Goal: Information Seeking & Learning: Compare options

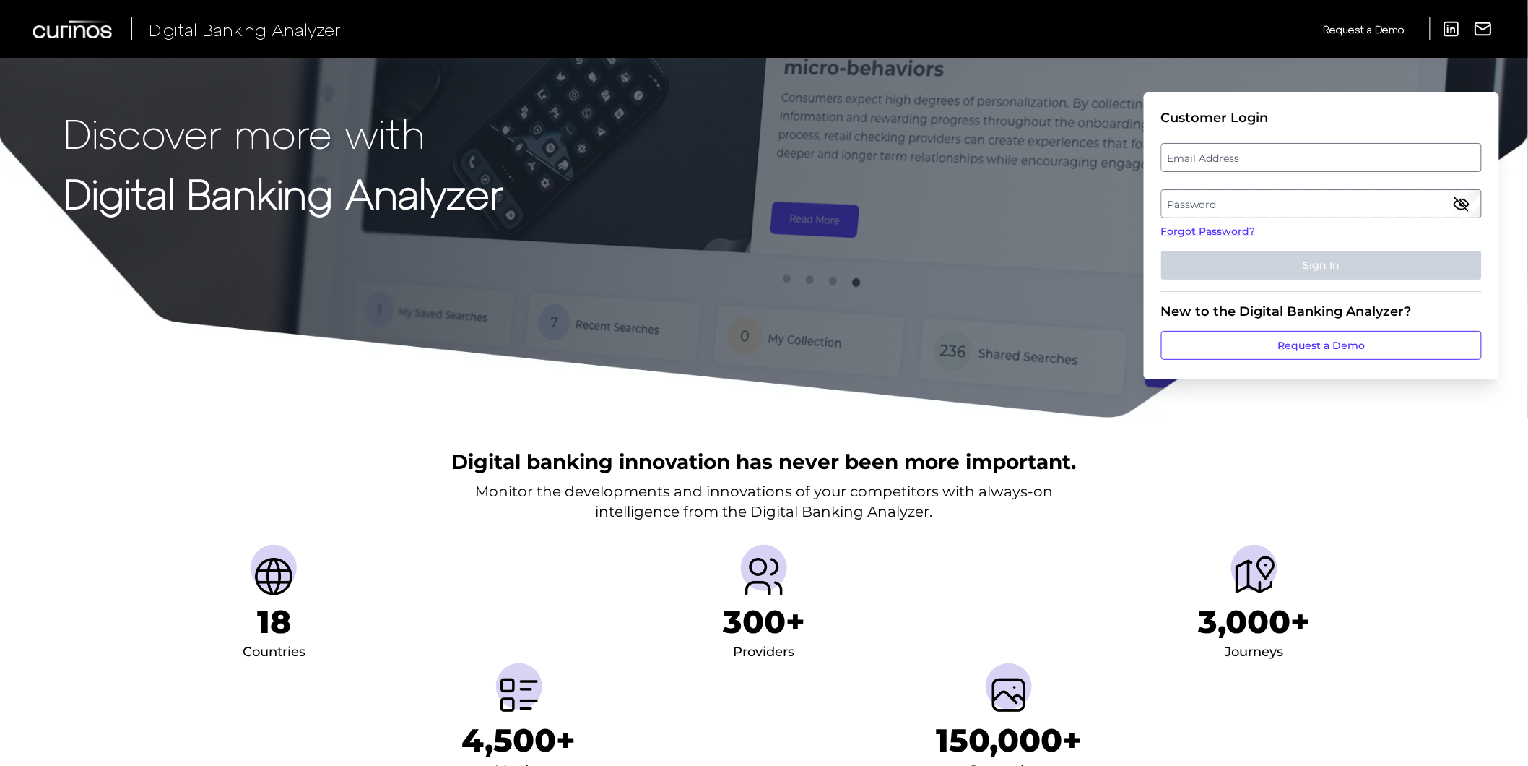
click at [1325, 160] on label "Email Address" at bounding box center [1321, 157] width 319 height 26
click at [1325, 160] on input "email" at bounding box center [1321, 157] width 321 height 29
click at [1339, 161] on input "Email Address" at bounding box center [1321, 157] width 321 height 29
type input "[PERSON_NAME][EMAIL_ADDRESS][PERSON_NAME][DOMAIN_NAME]"
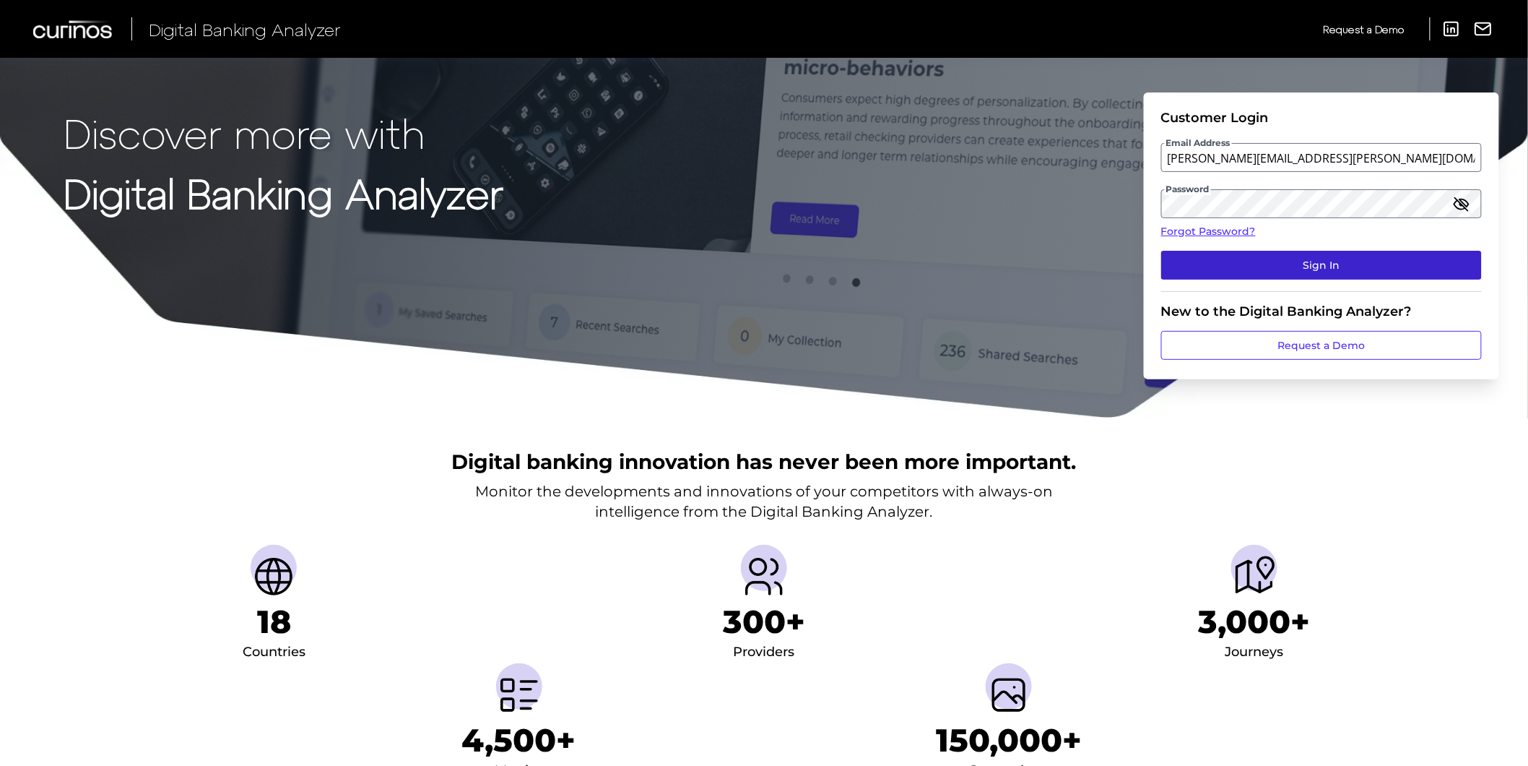
click at [1265, 265] on button "Sign In" at bounding box center [1321, 265] width 321 height 29
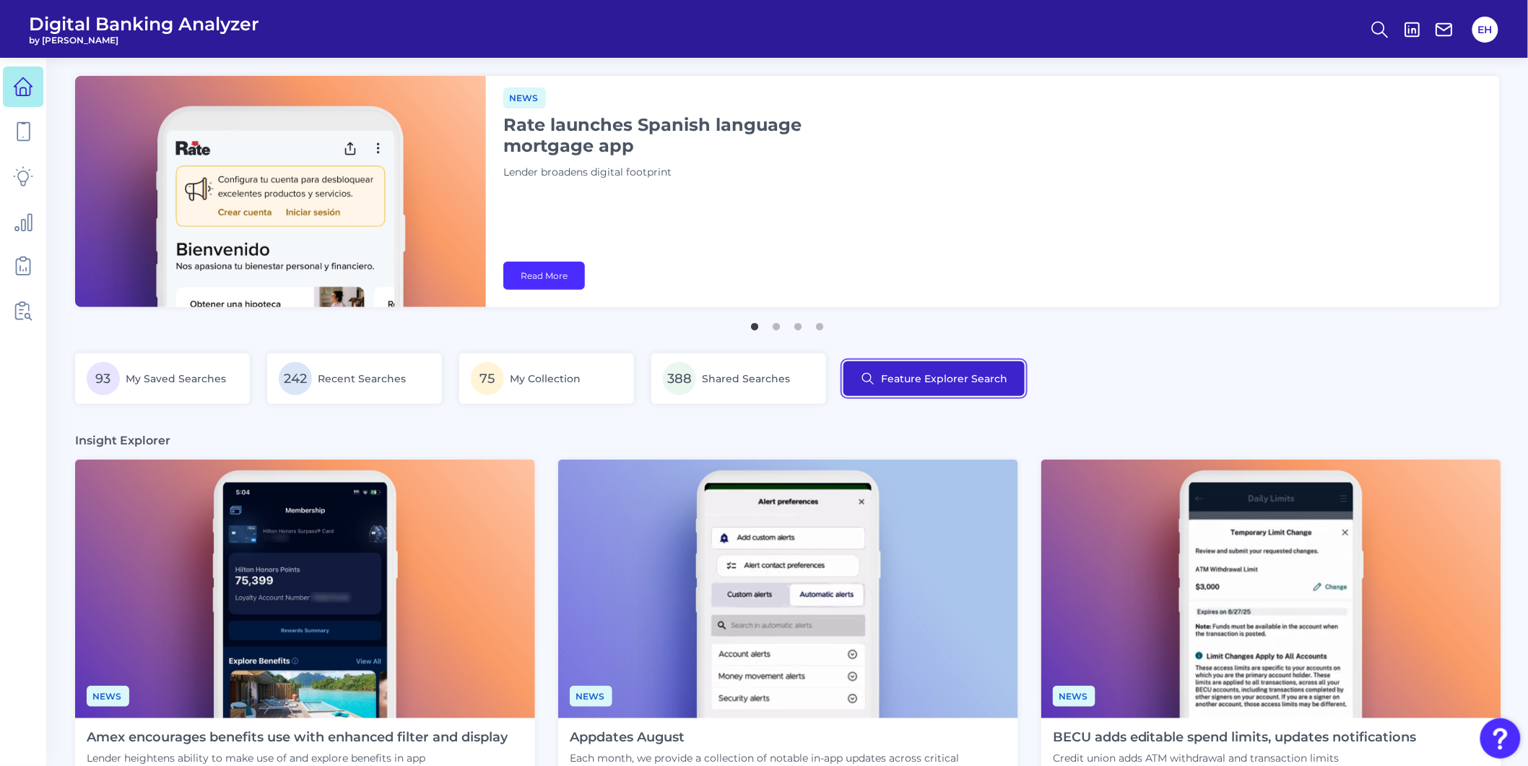
click at [884, 384] on button "Feature Explorer Search" at bounding box center [934, 378] width 181 height 35
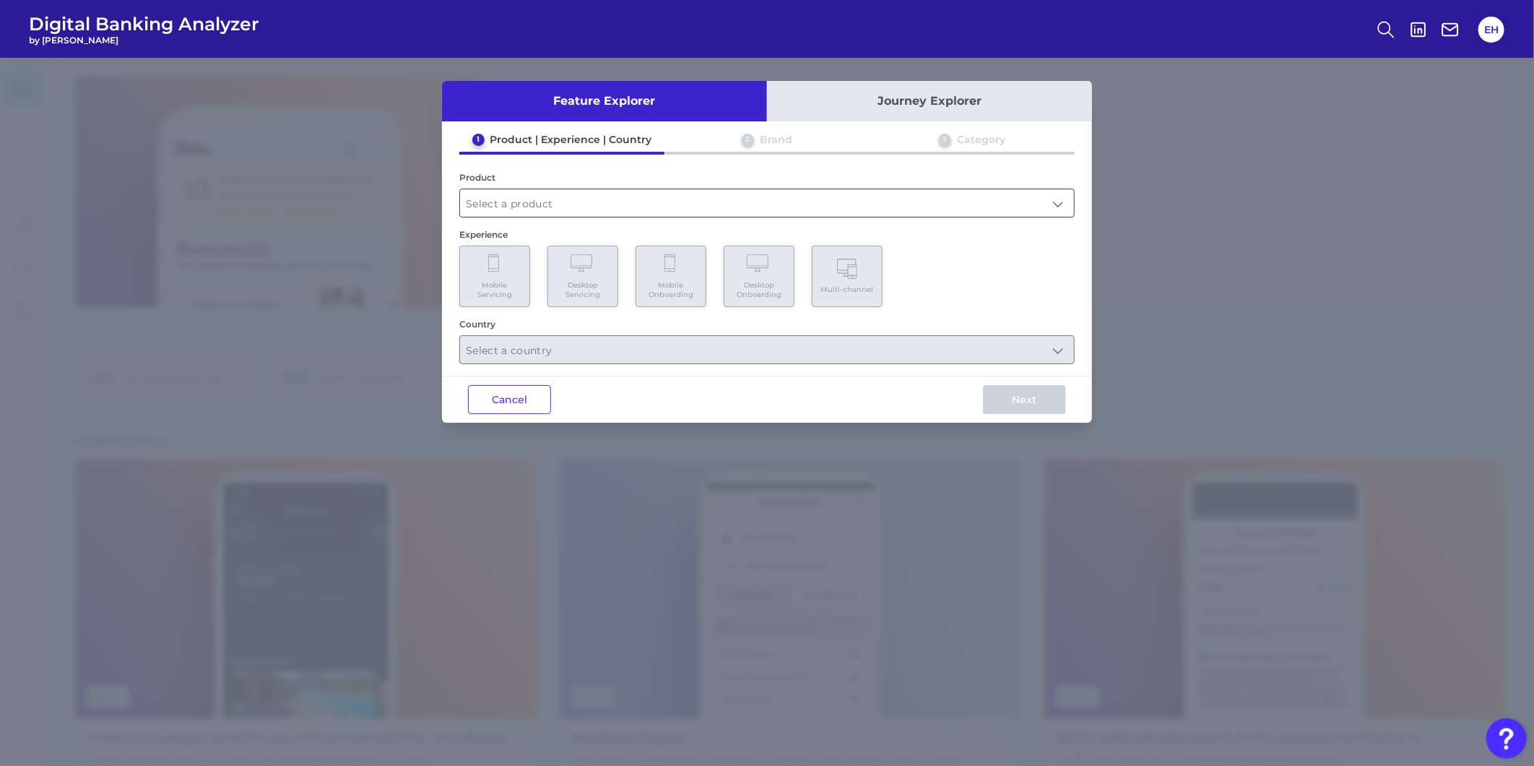
click at [709, 200] on input "text" at bounding box center [767, 202] width 614 height 27
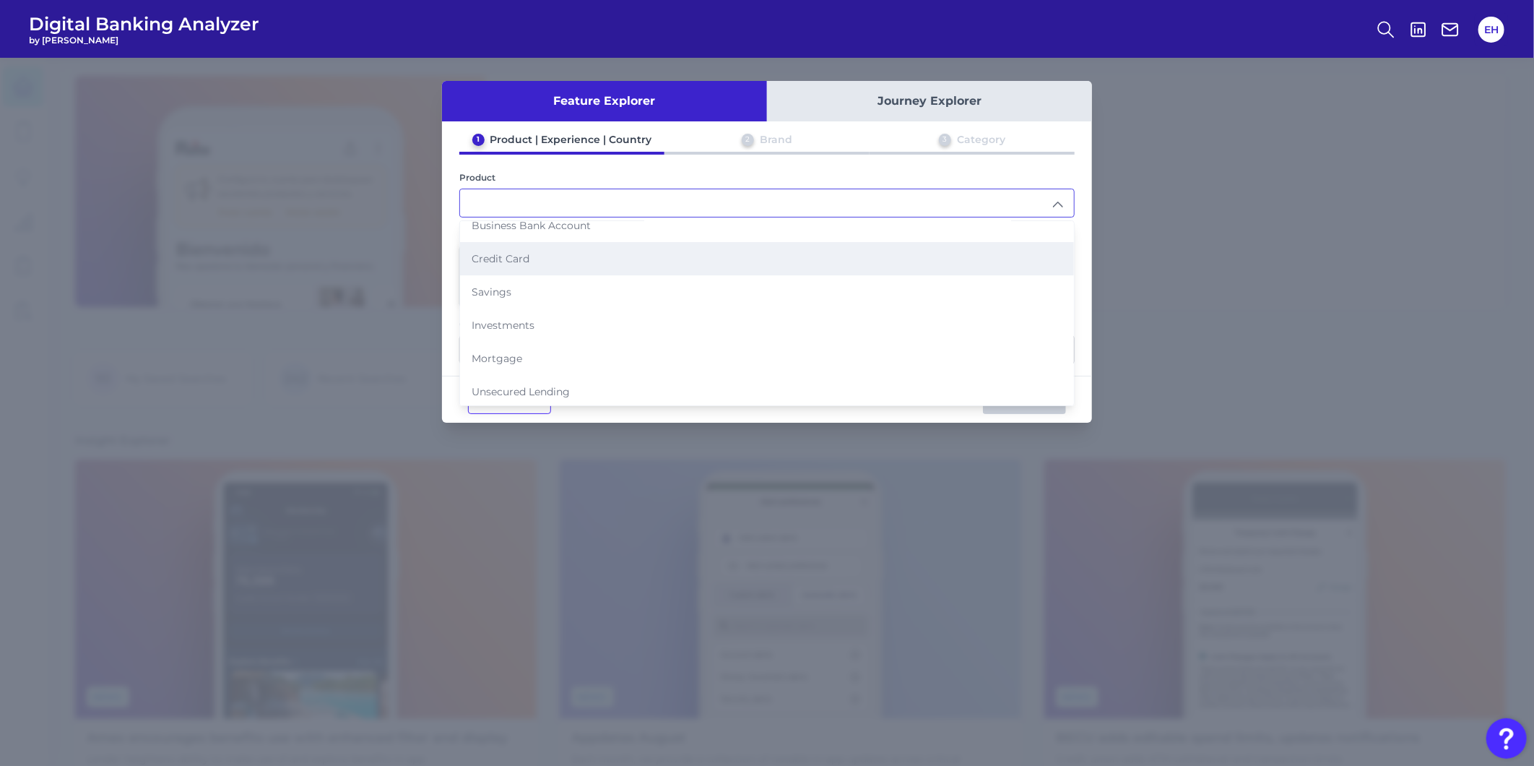
scroll to position [138, 0]
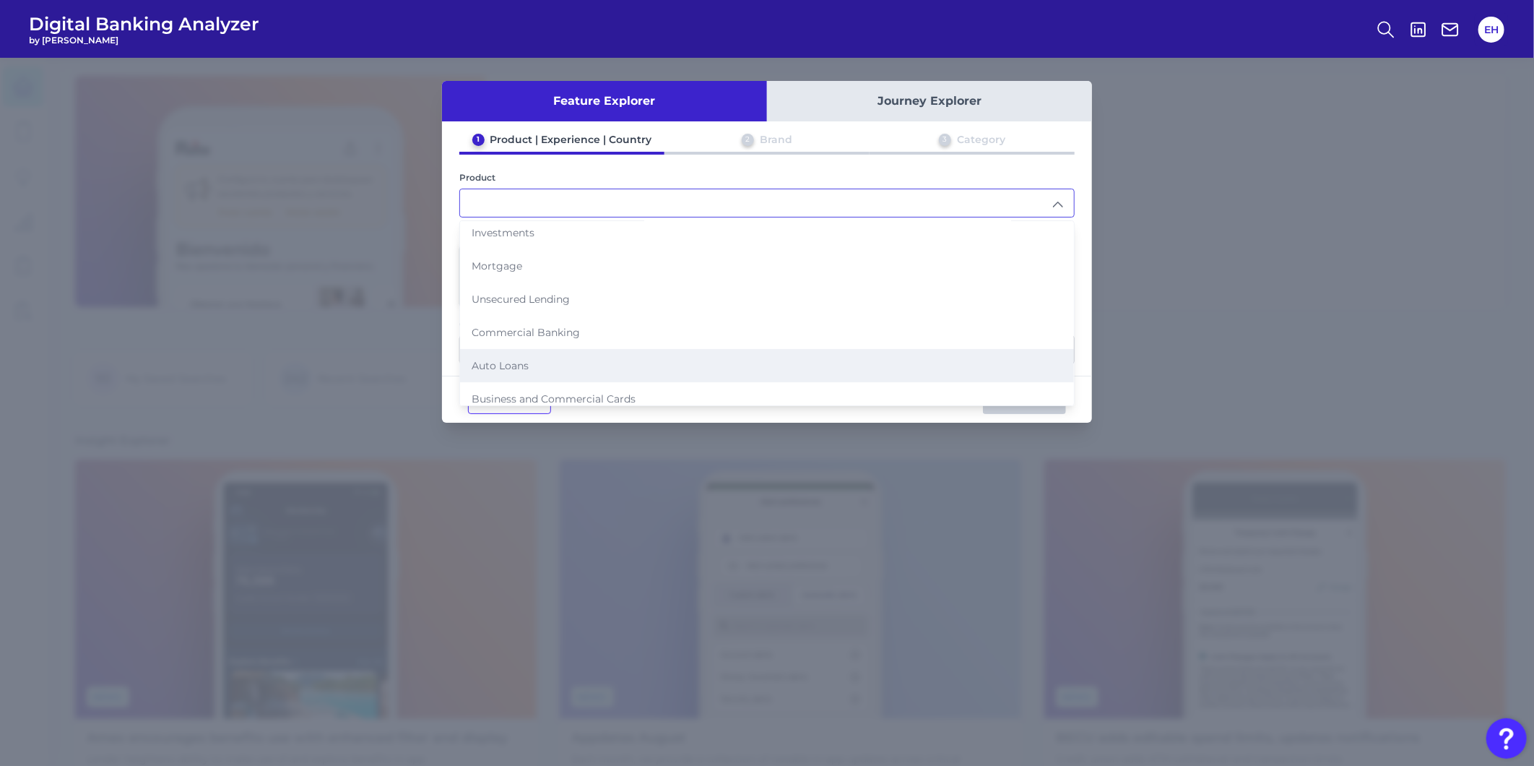
click at [701, 359] on li "Auto Loans" at bounding box center [767, 365] width 614 height 33
type input "Auto Loans"
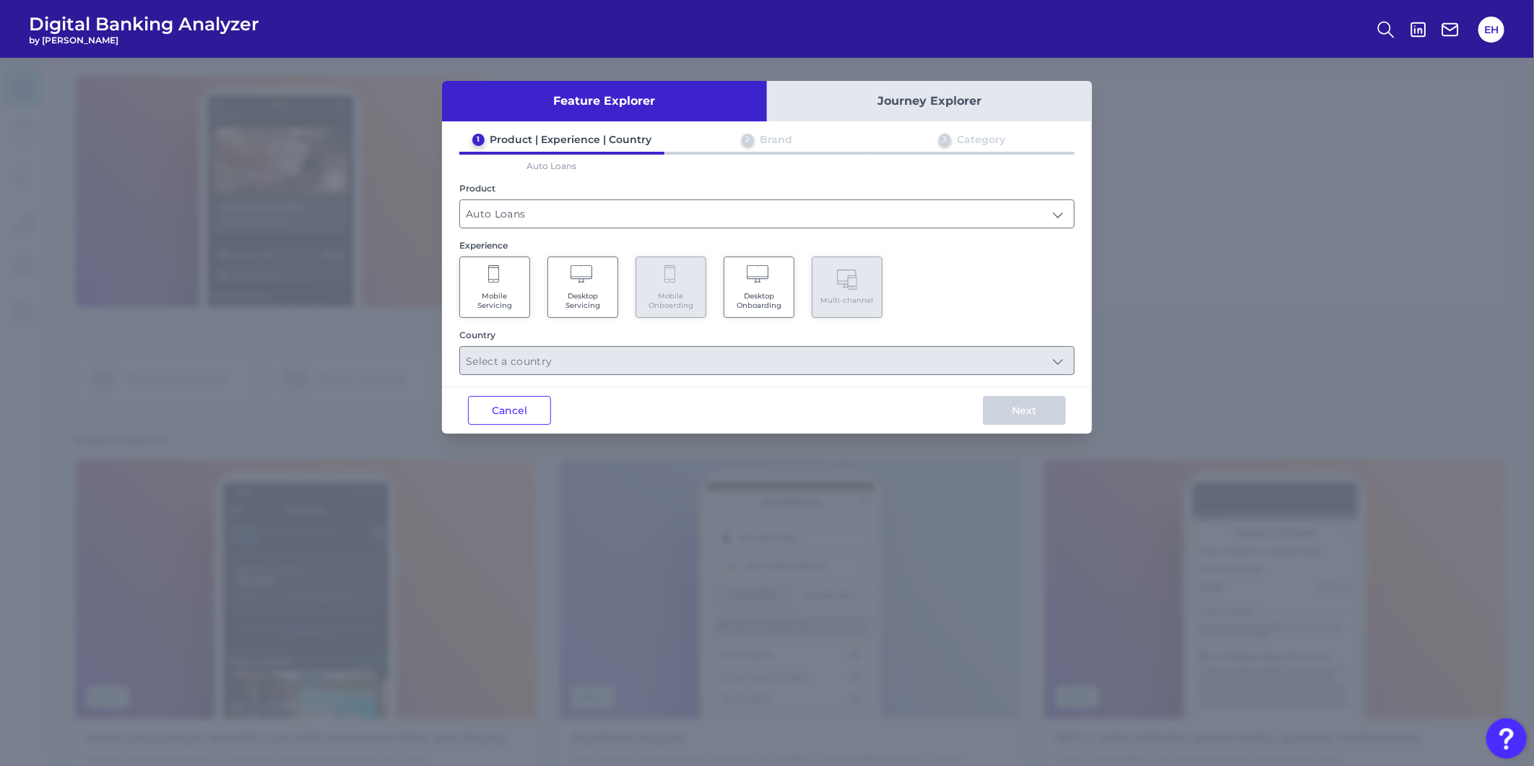
click at [503, 275] on Servicing "Mobile Servicing" at bounding box center [494, 286] width 71 height 61
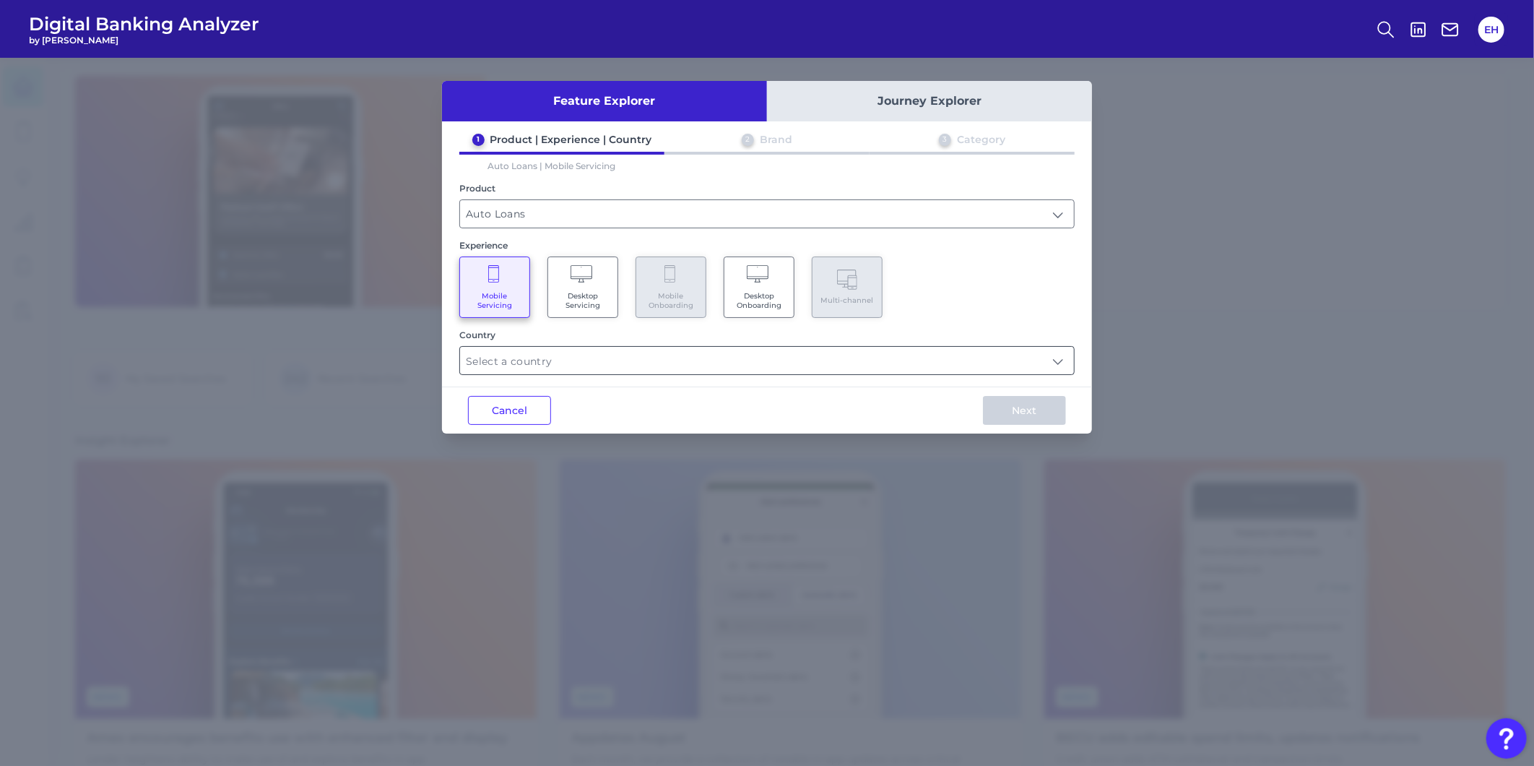
click at [591, 354] on input "text" at bounding box center [767, 360] width 614 height 27
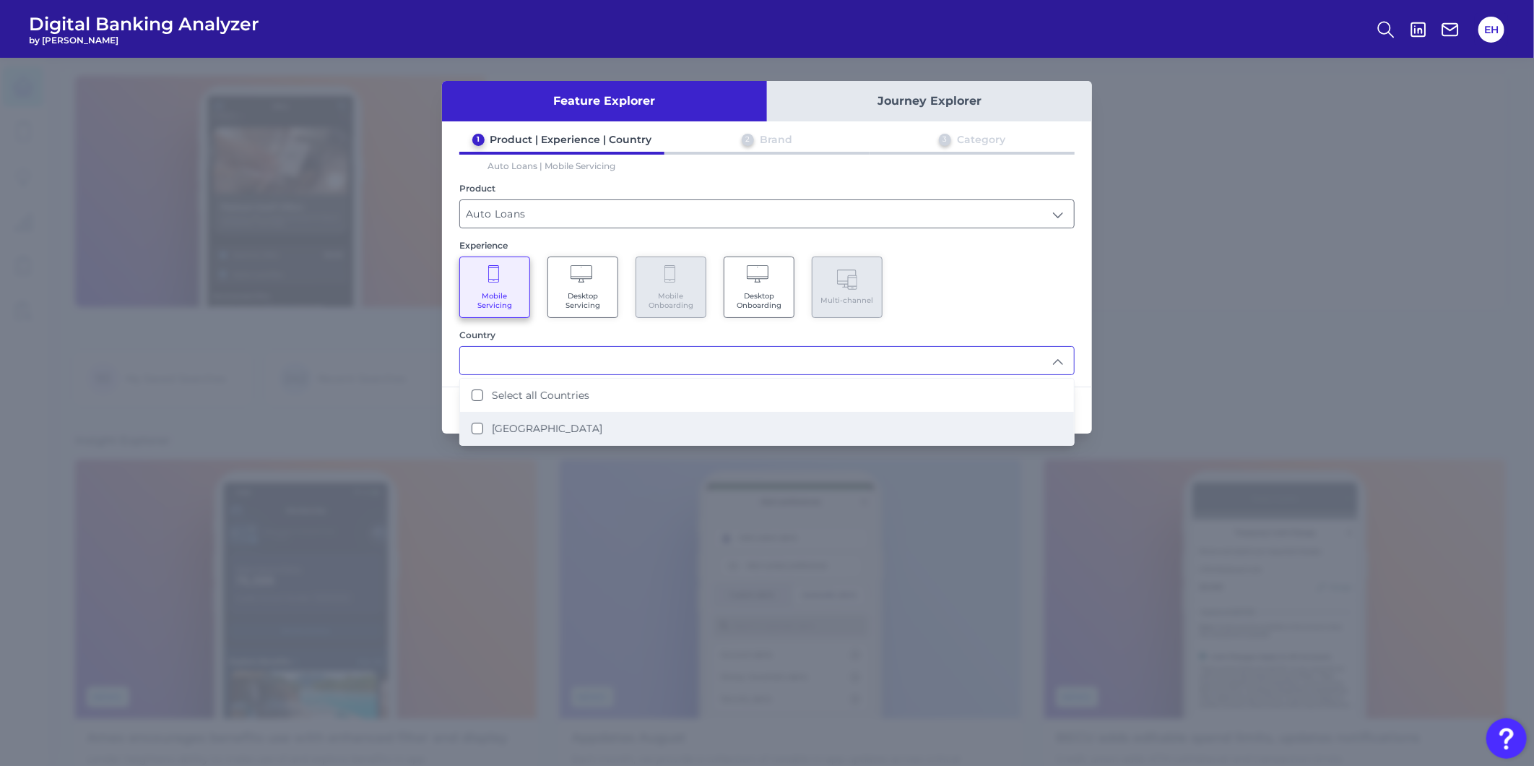
click at [658, 416] on li "United States" at bounding box center [767, 428] width 614 height 33
type input "Select all Countries"
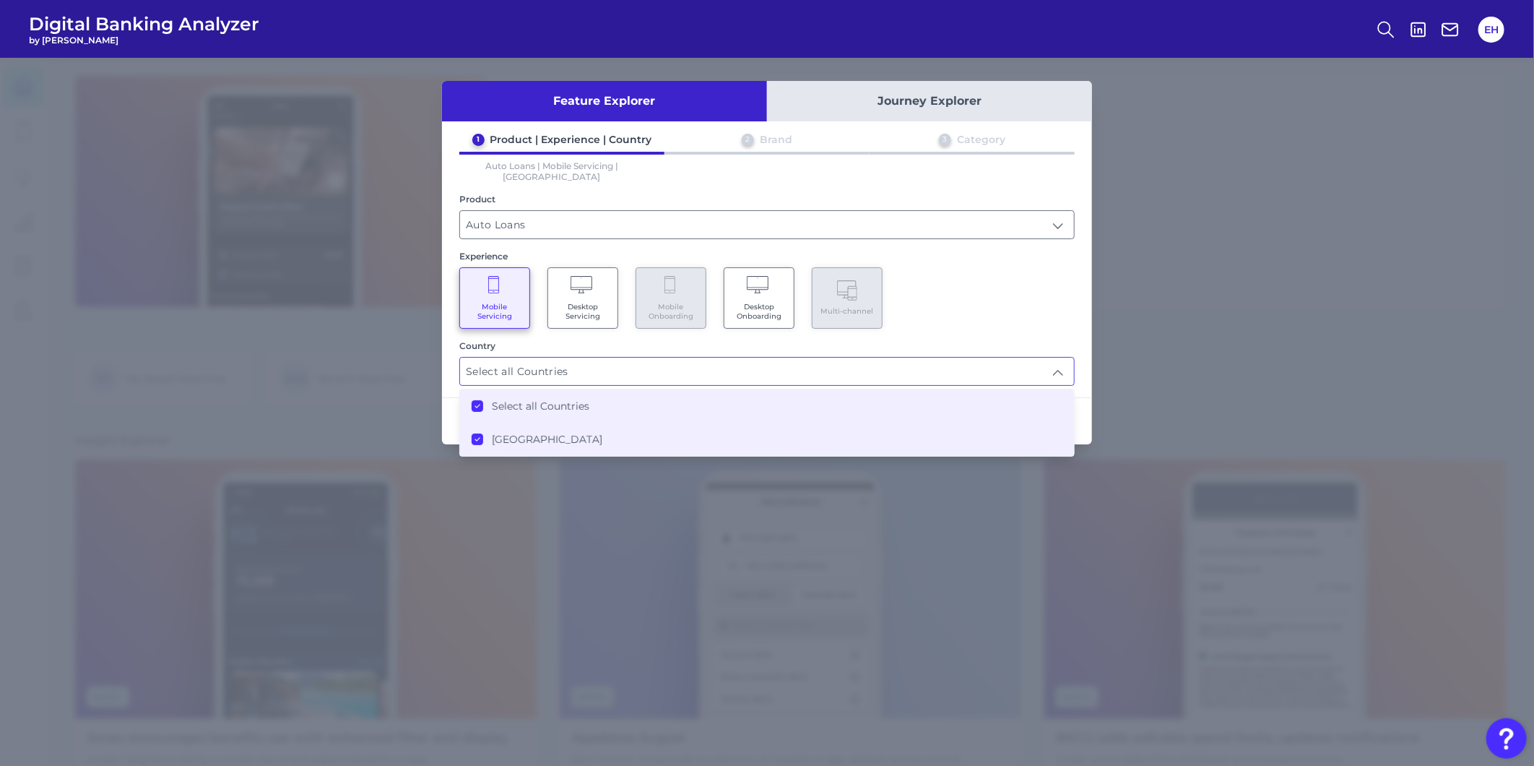
click at [964, 277] on div "Mobile Servicing Desktop Servicing Mobile Onboarding Desktop Onboarding Multi-c…" at bounding box center [766, 297] width 615 height 61
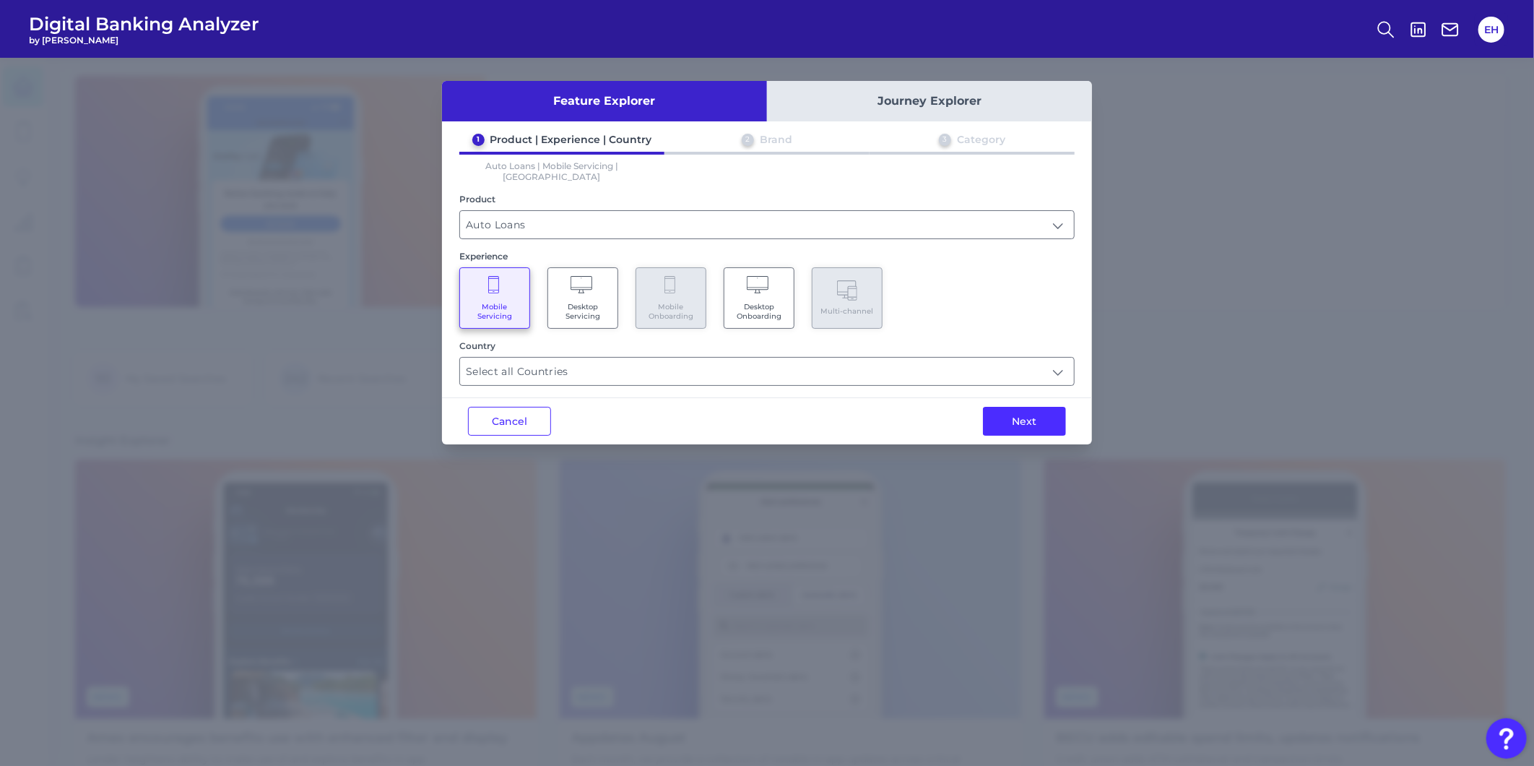
click at [785, 283] on Onboarding "Desktop Onboarding" at bounding box center [759, 297] width 71 height 61
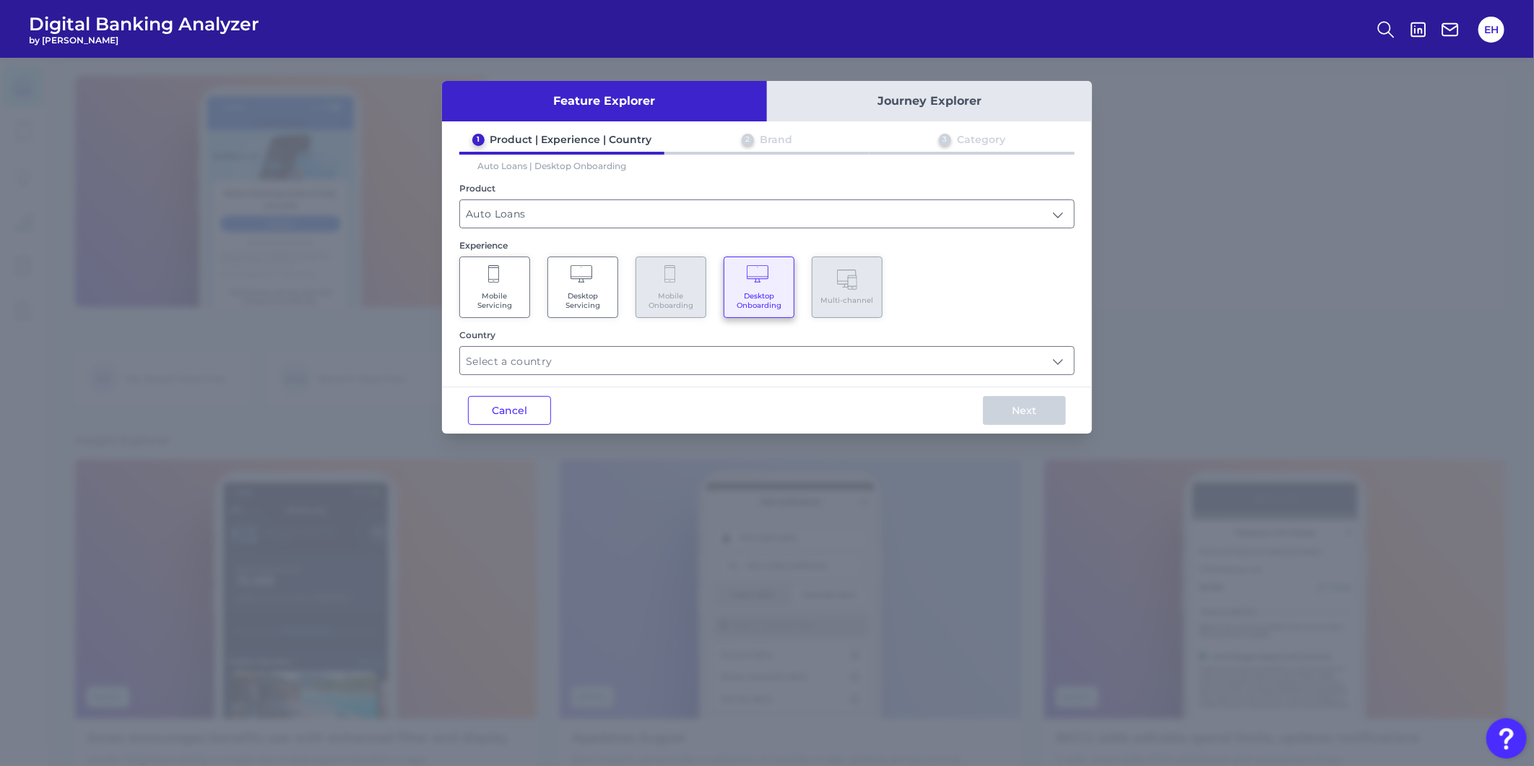
click at [854, 340] on div "Country" at bounding box center [766, 352] width 615 height 46
click at [855, 347] on input "text" at bounding box center [767, 360] width 614 height 27
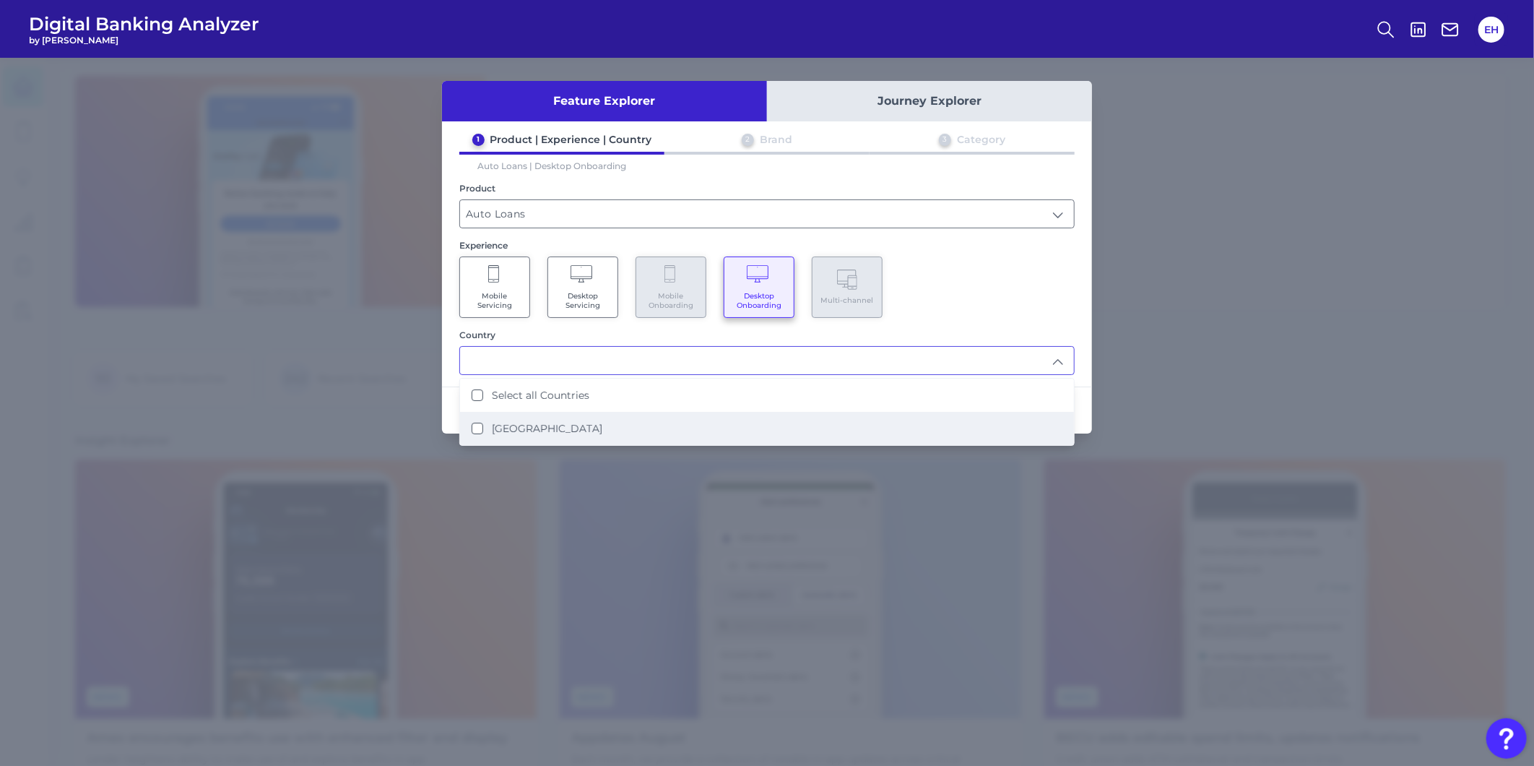
click at [779, 432] on li "United States" at bounding box center [767, 428] width 614 height 33
type input "Select all Countries"
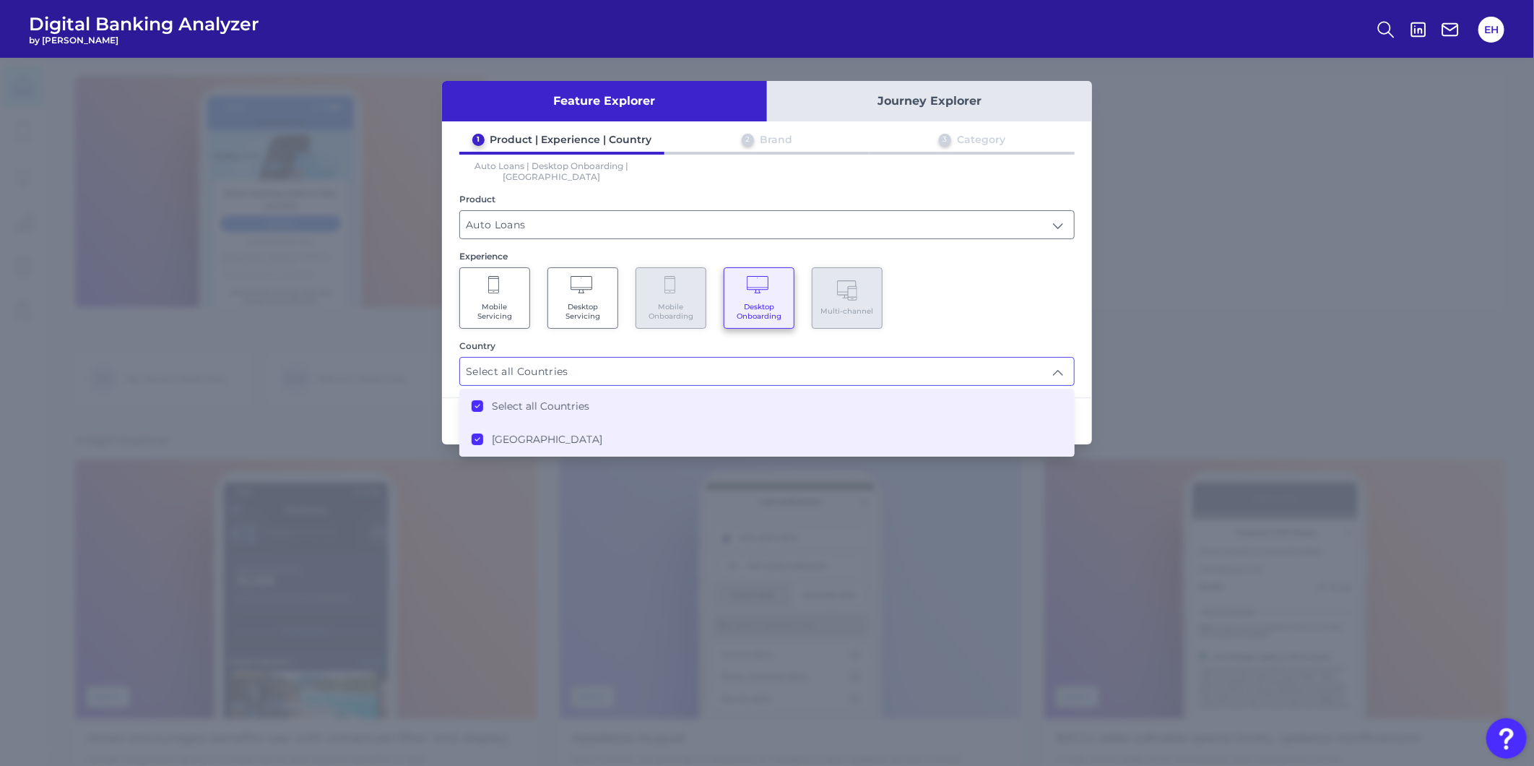
click at [966, 315] on div "1 Product | Experience | Country 2 Brand 3 Category Auto Loans | Desktop Onboar…" at bounding box center [767, 259] width 650 height 253
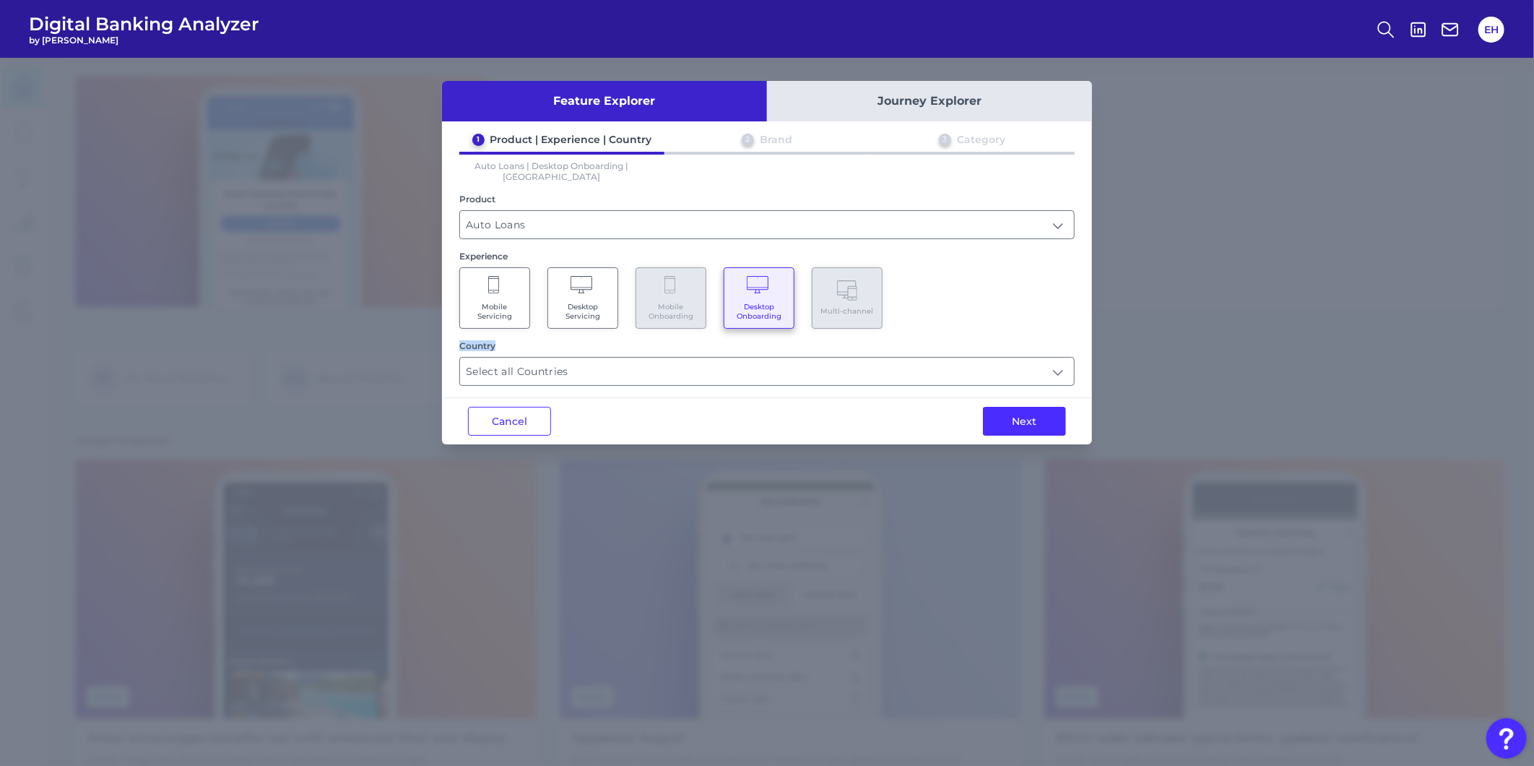
drag, startPoint x: 966, startPoint y: 315, endPoint x: 1009, endPoint y: 407, distance: 101.1
click at [1009, 407] on button "Next" at bounding box center [1024, 421] width 83 height 29
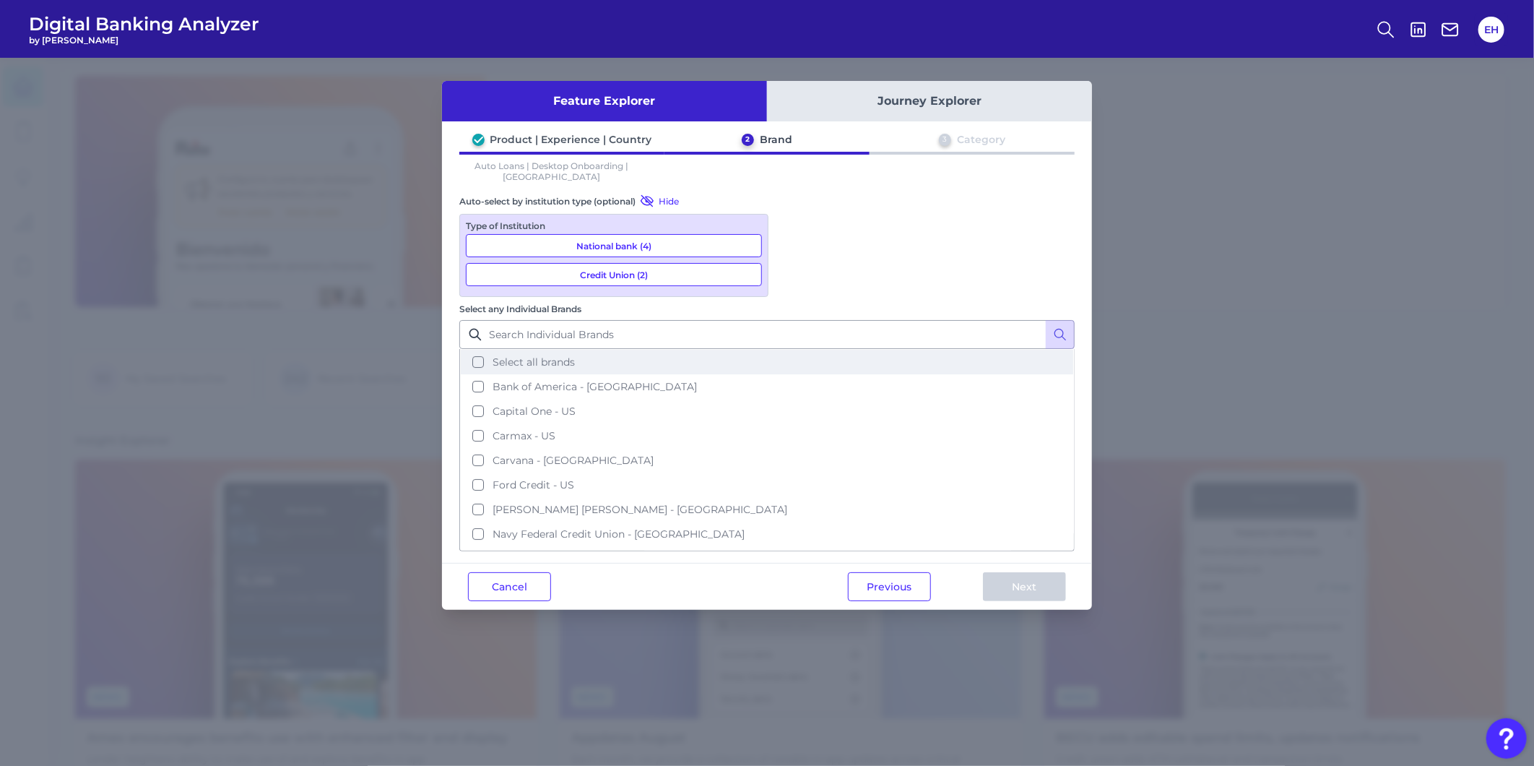
click at [575, 355] on span "Select all brands" at bounding box center [534, 361] width 82 height 13
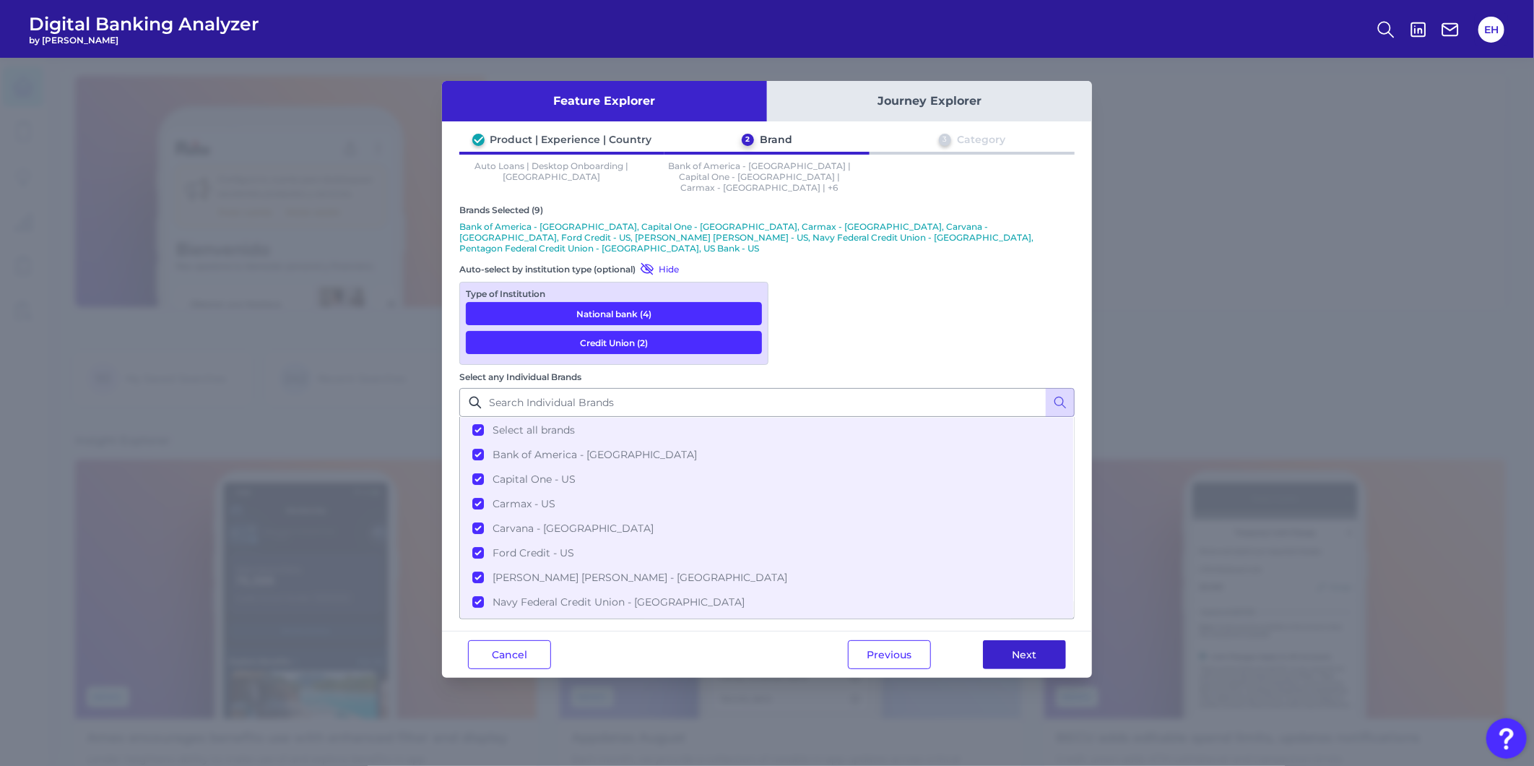
click at [1021, 640] on button "Next" at bounding box center [1024, 654] width 83 height 29
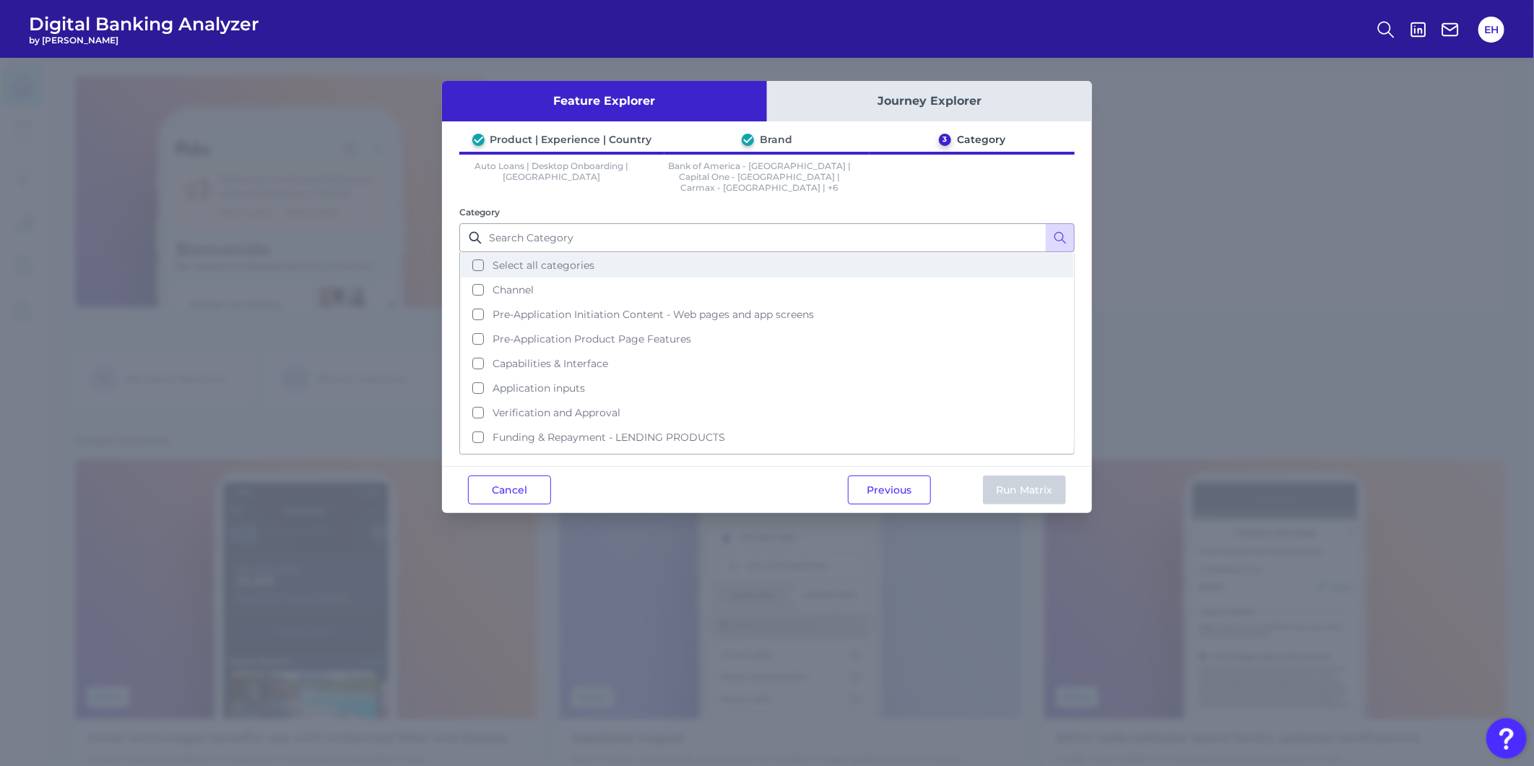
click at [499, 259] on span "Select all categories" at bounding box center [544, 265] width 102 height 13
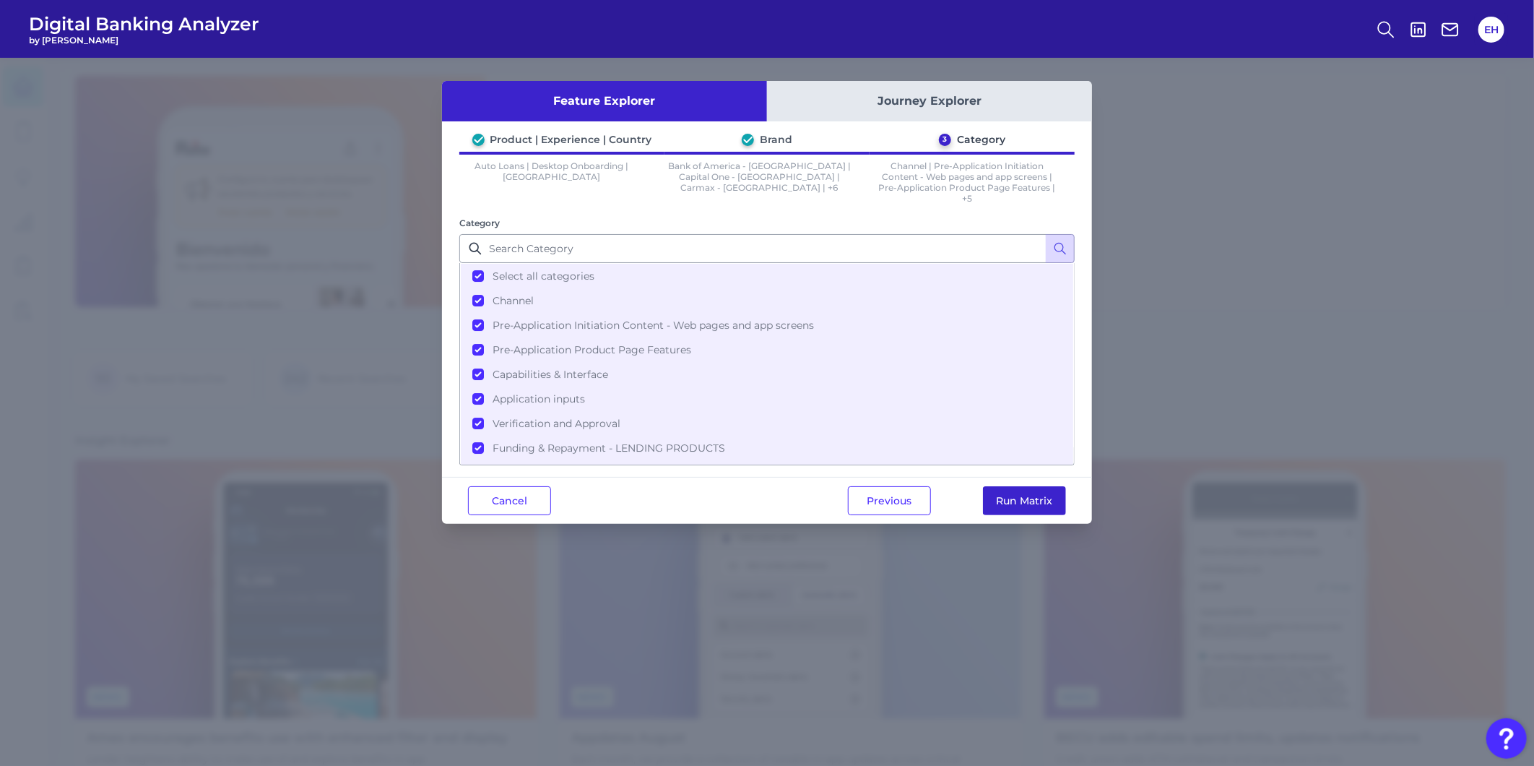
click at [1006, 499] on button "Run Matrix" at bounding box center [1024, 500] width 83 height 29
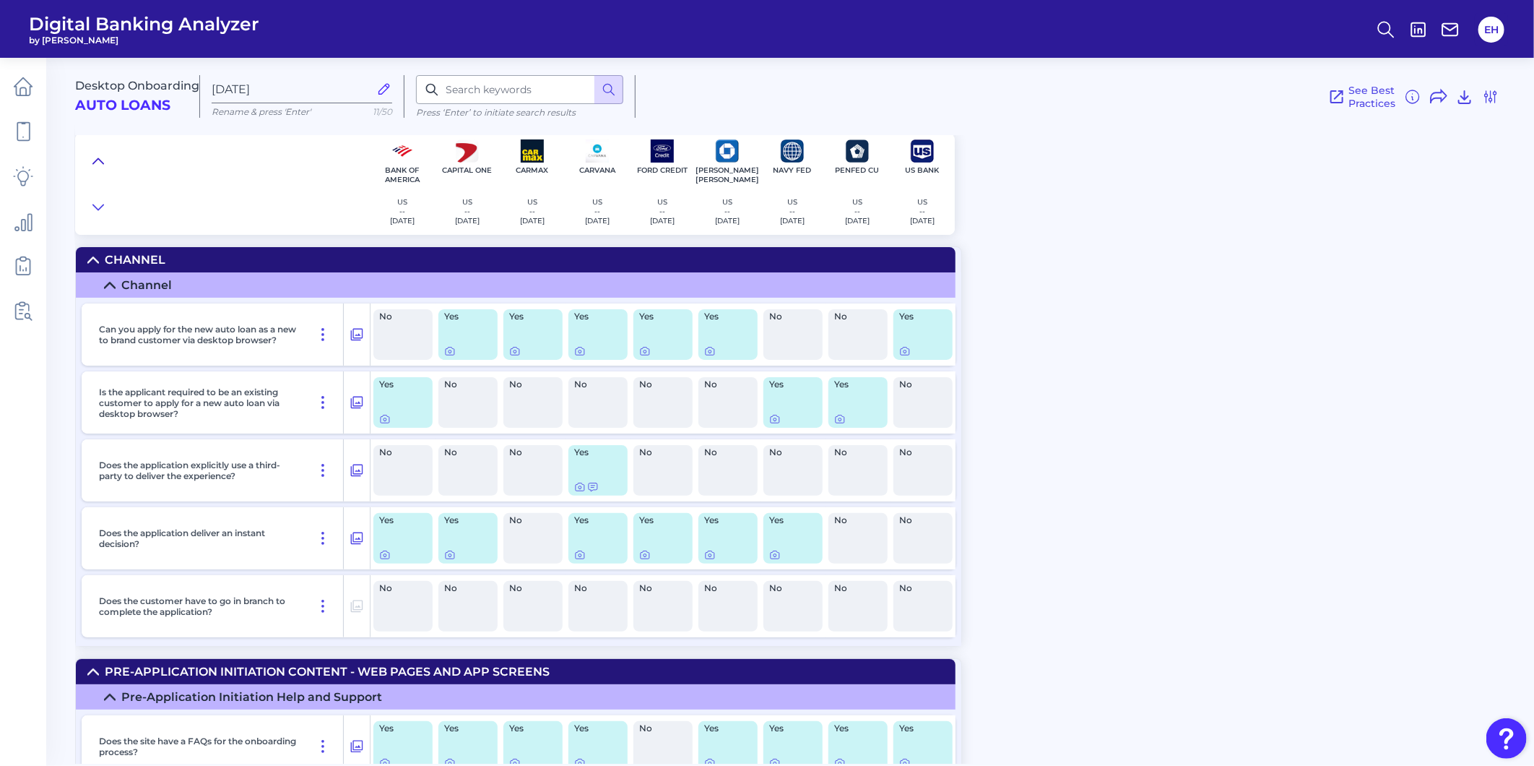
click at [105, 163] on button at bounding box center [98, 161] width 23 height 20
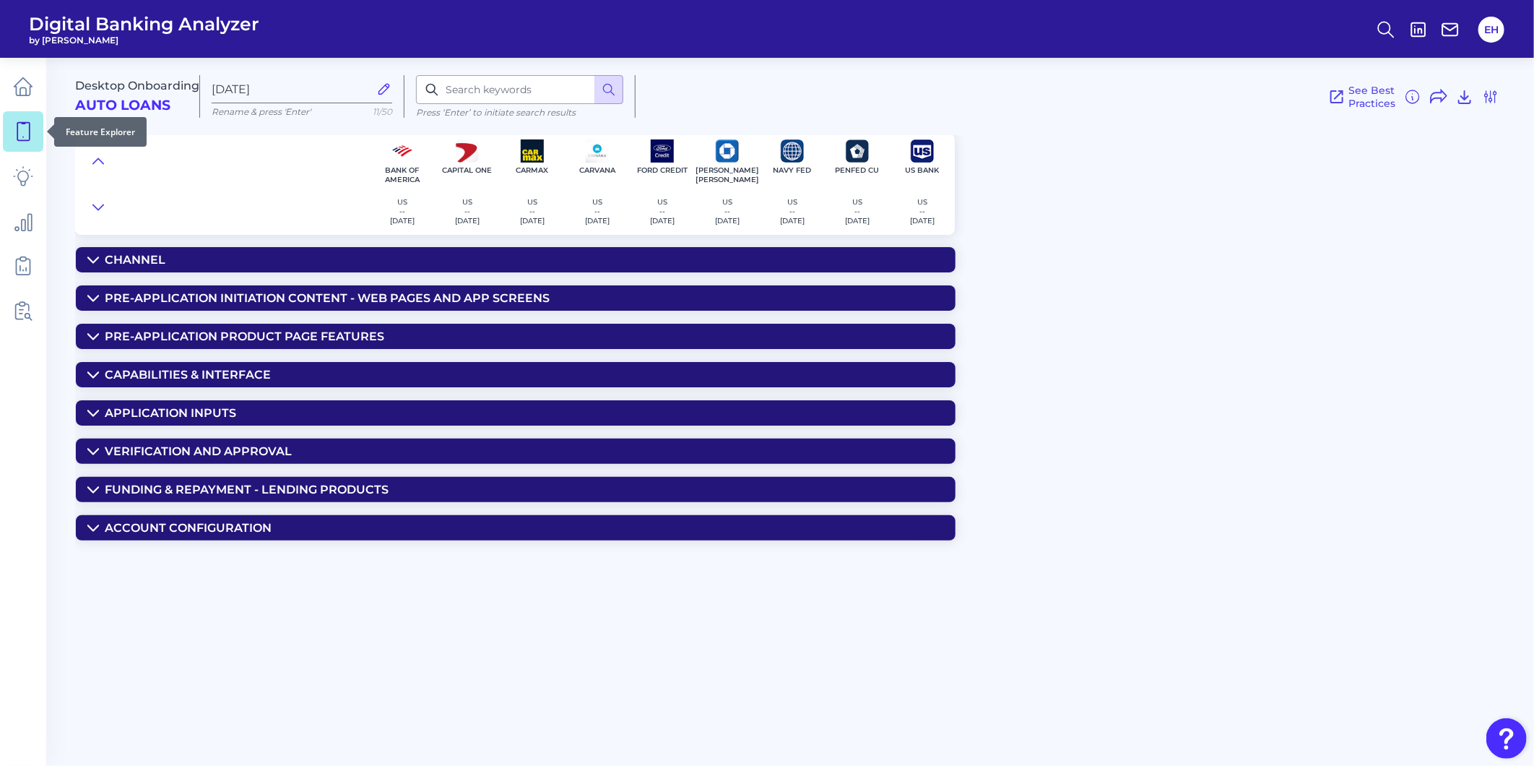
click at [9, 131] on link at bounding box center [23, 131] width 40 height 40
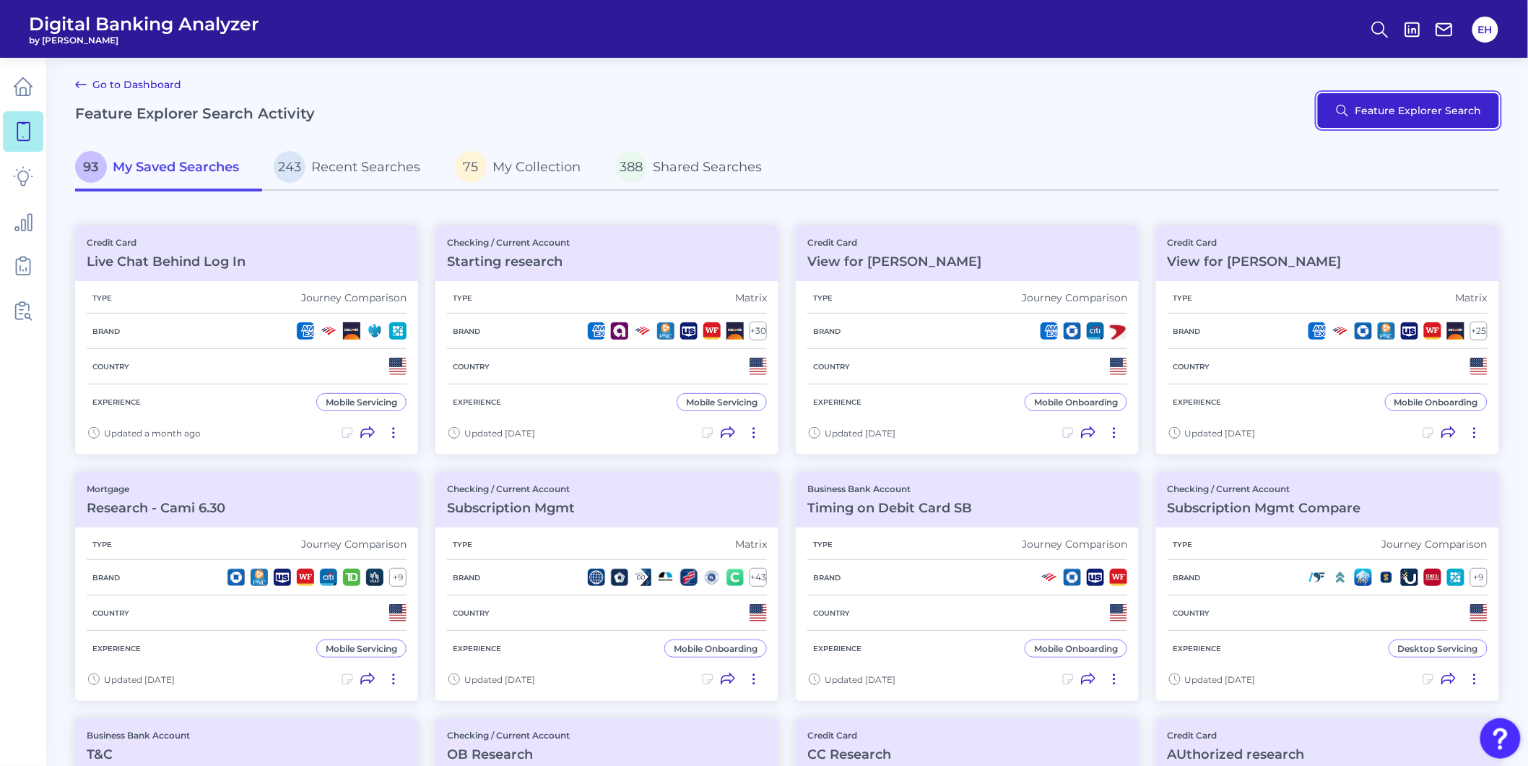
click at [1429, 112] on button "Feature Explorer Search" at bounding box center [1408, 110] width 181 height 35
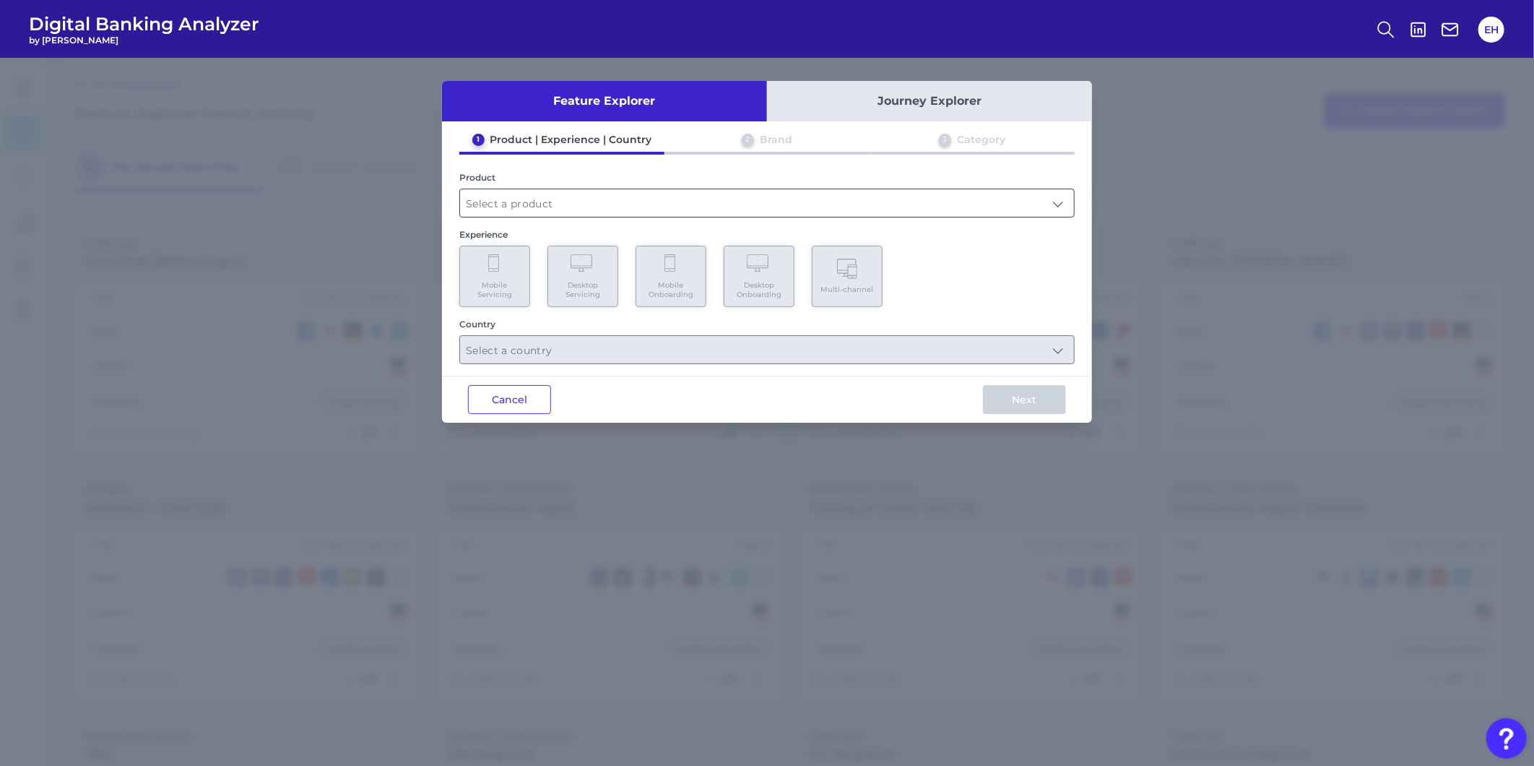
click at [597, 200] on input "text" at bounding box center [767, 202] width 614 height 27
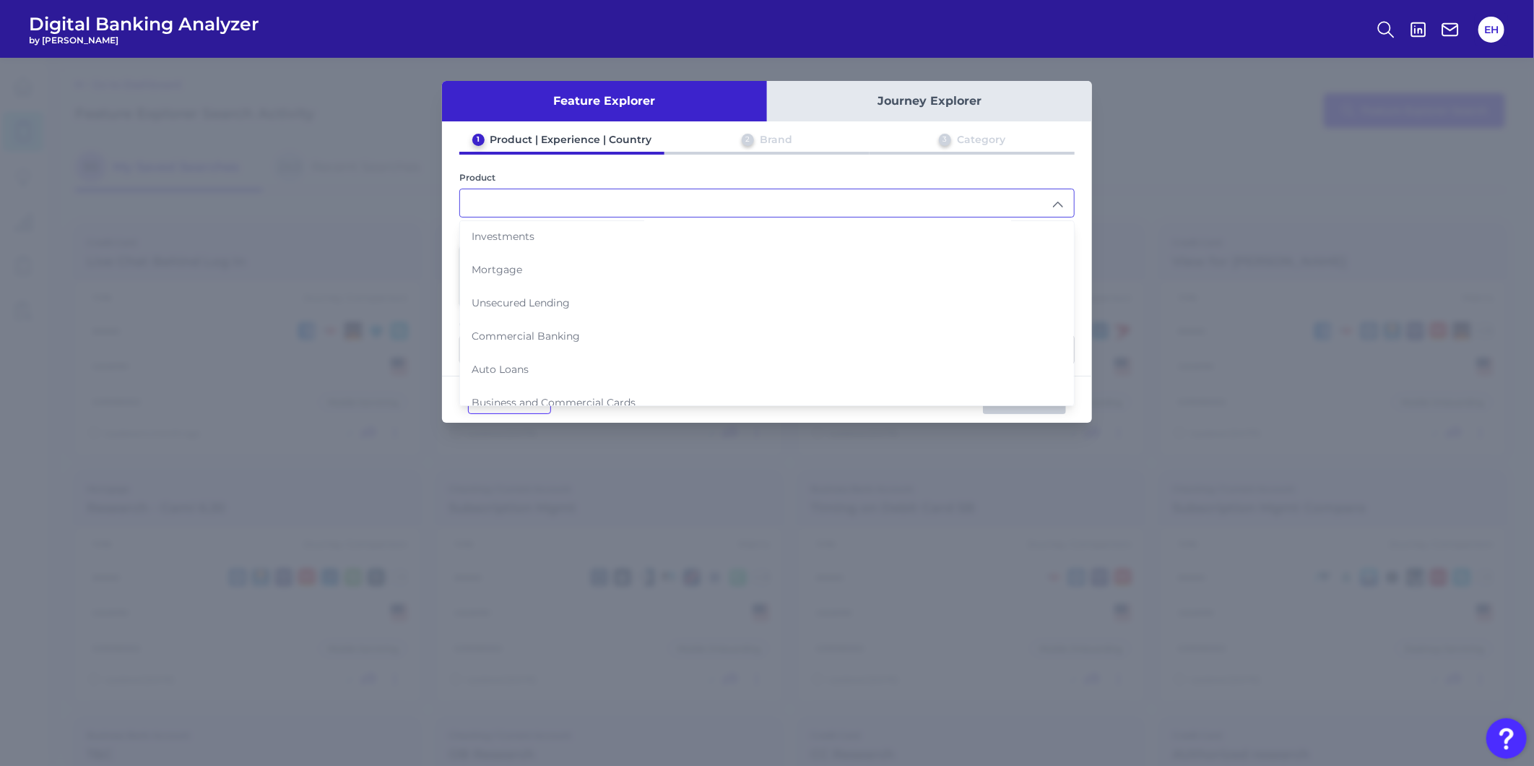
scroll to position [138, 0]
click at [590, 392] on span "Business and Commercial Cards" at bounding box center [554, 398] width 164 height 13
type input "Business and Commercial Cards"
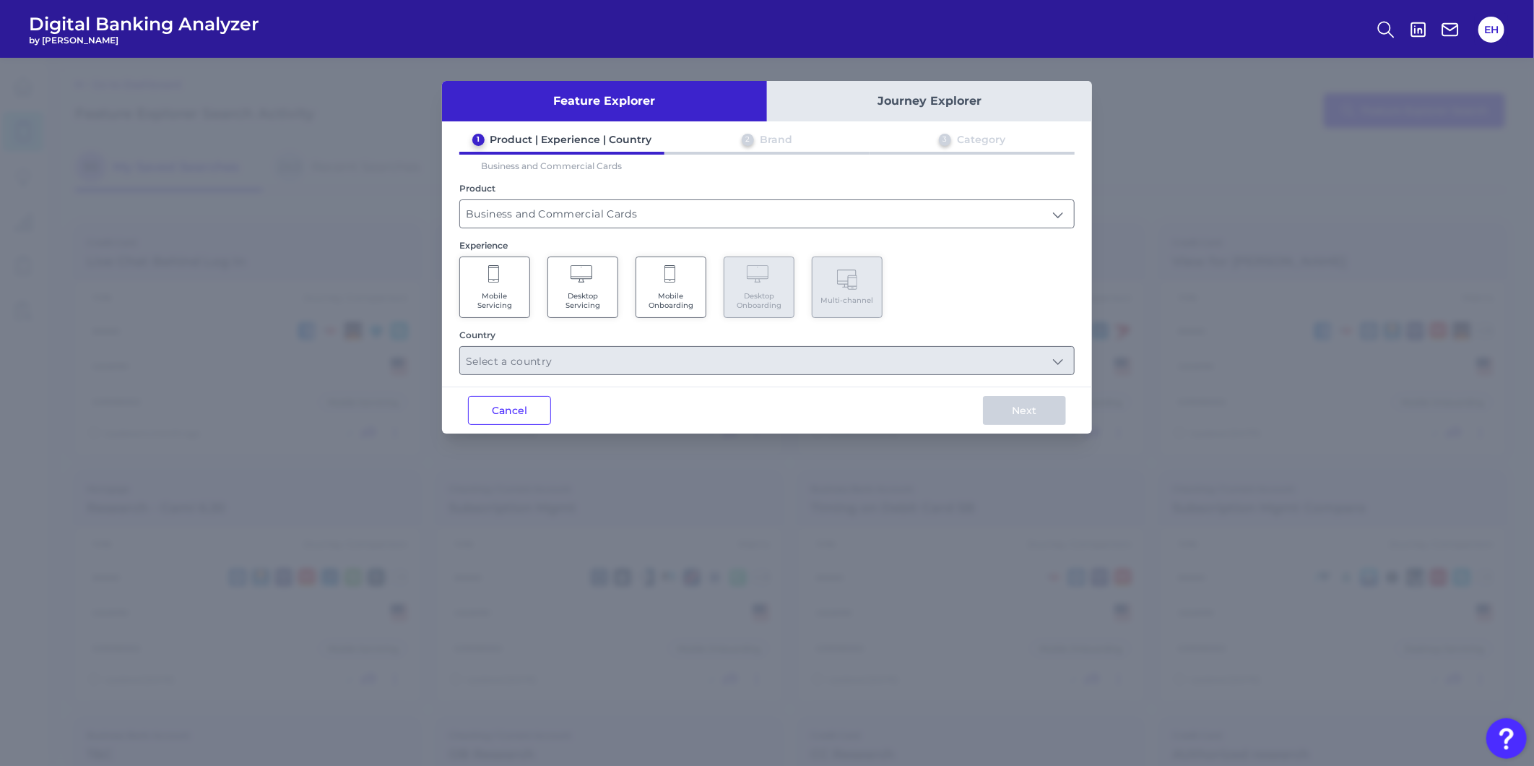
click at [679, 282] on Onboarding "Mobile Onboarding" at bounding box center [671, 286] width 71 height 61
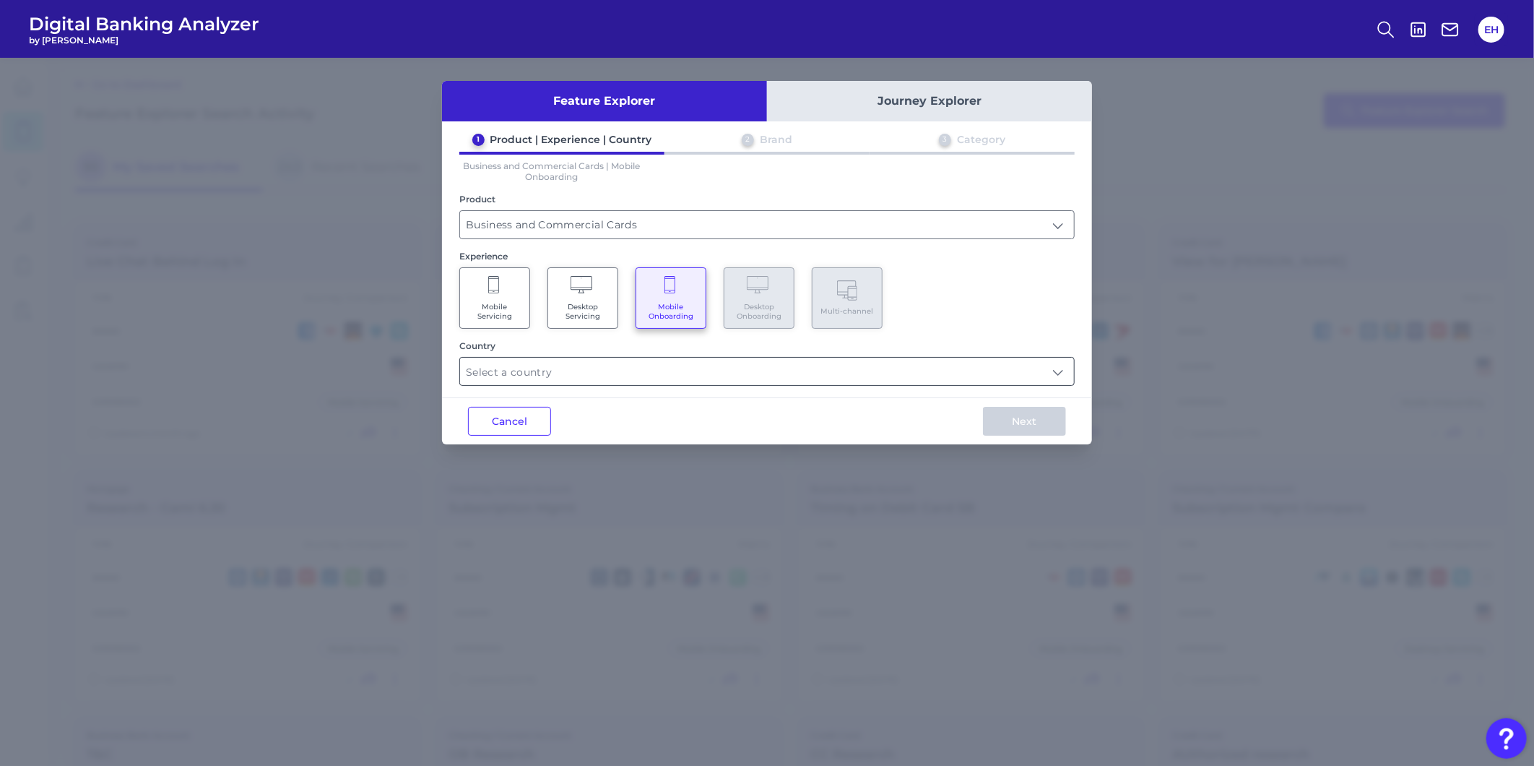
click at [576, 365] on input "text" at bounding box center [767, 371] width 614 height 27
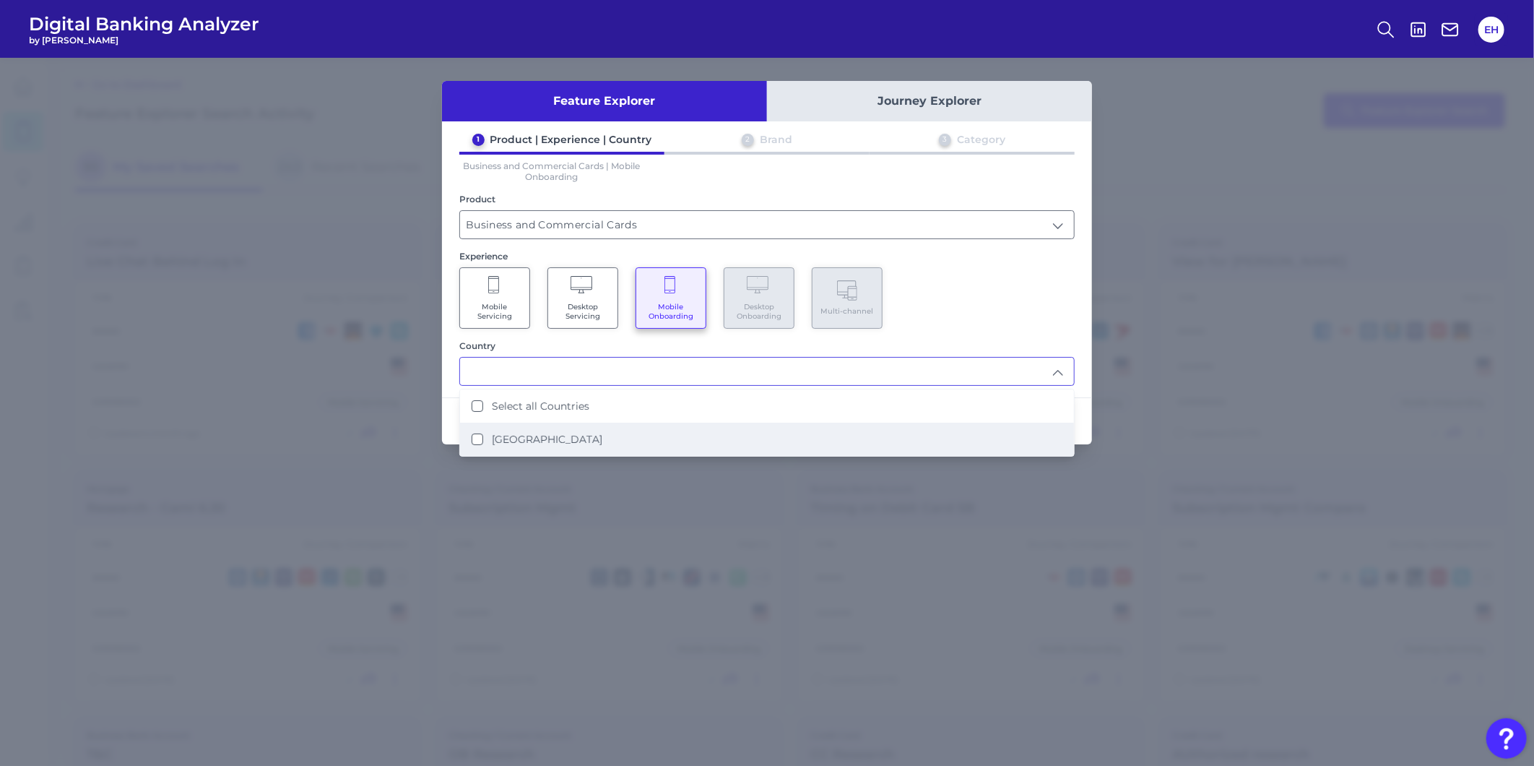
click at [555, 438] on label "United States" at bounding box center [547, 439] width 111 height 13
type input "Select all Countries"
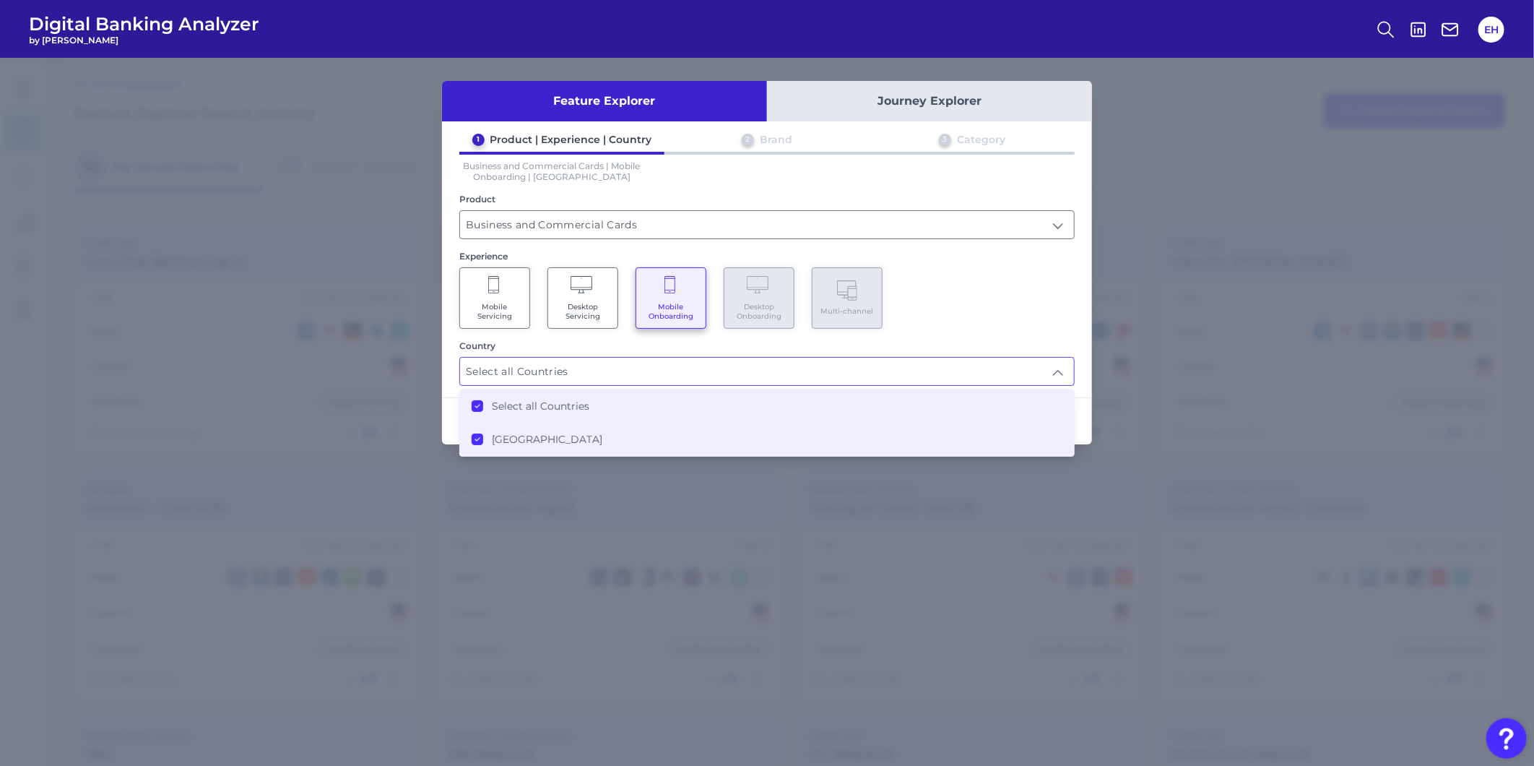
click at [956, 309] on div "Mobile Servicing Desktop Servicing Mobile Onboarding Desktop Onboarding Multi-c…" at bounding box center [766, 297] width 615 height 61
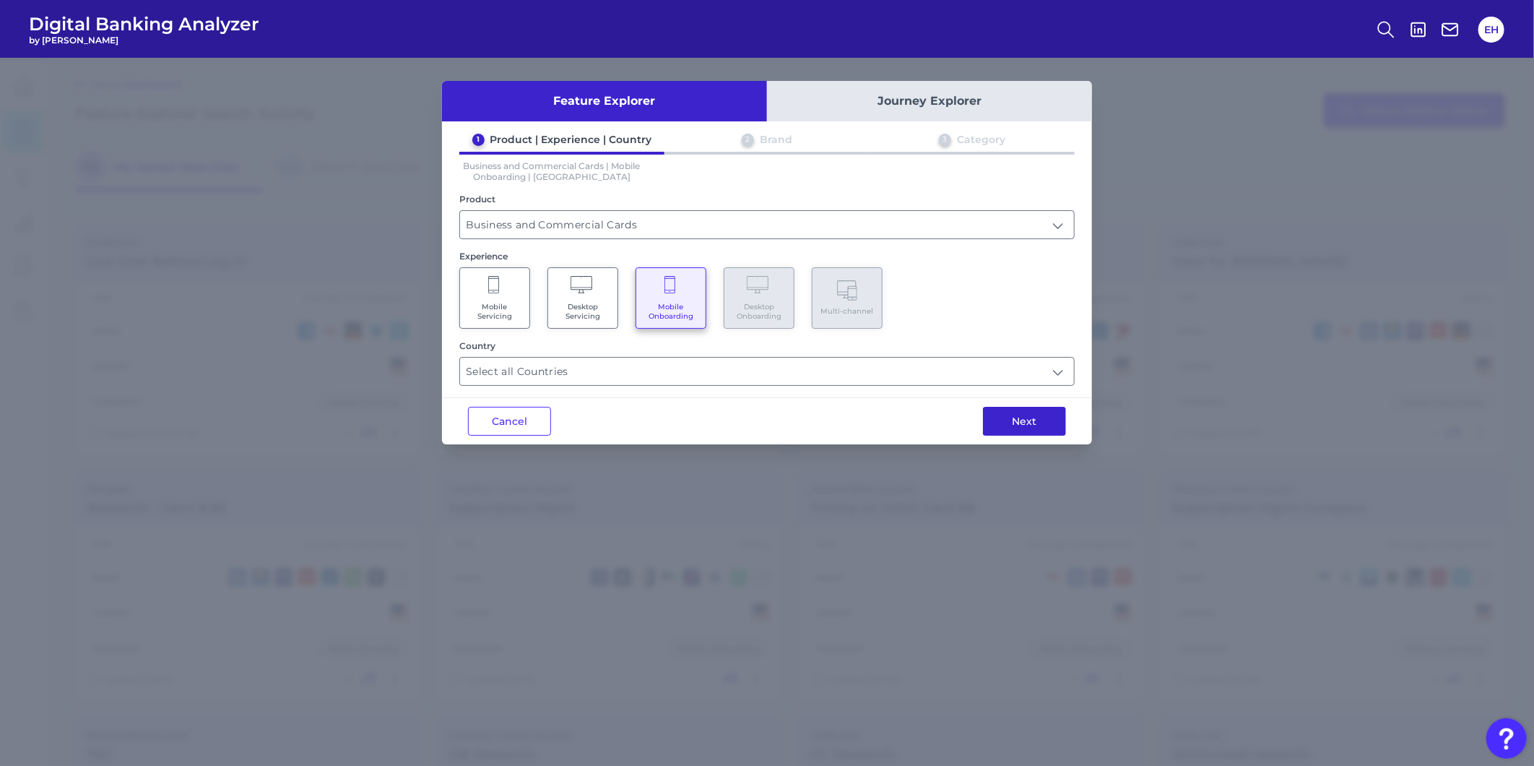
click at [1000, 420] on button "Next" at bounding box center [1024, 421] width 83 height 29
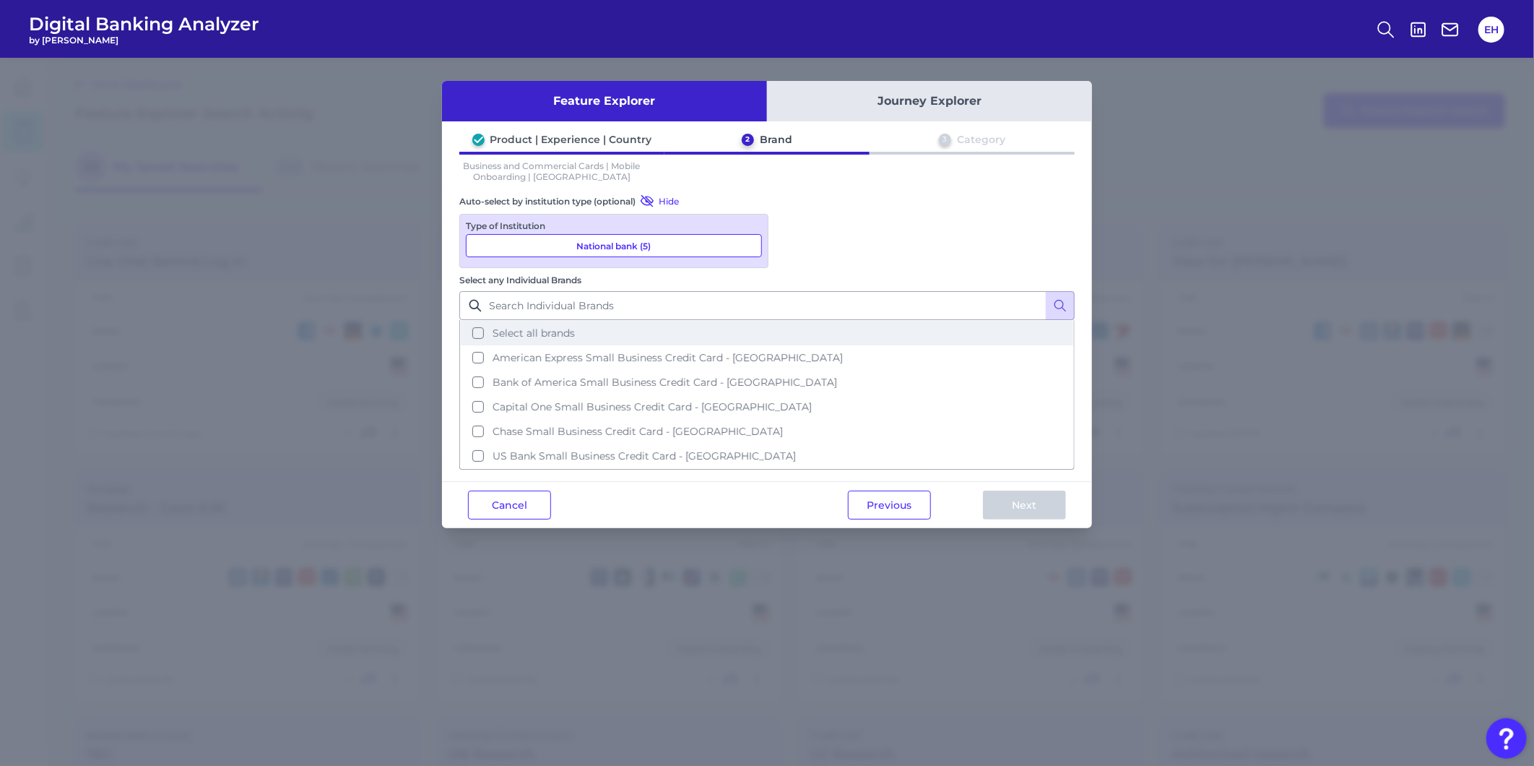
click at [575, 326] on span "Select all brands" at bounding box center [534, 332] width 82 height 13
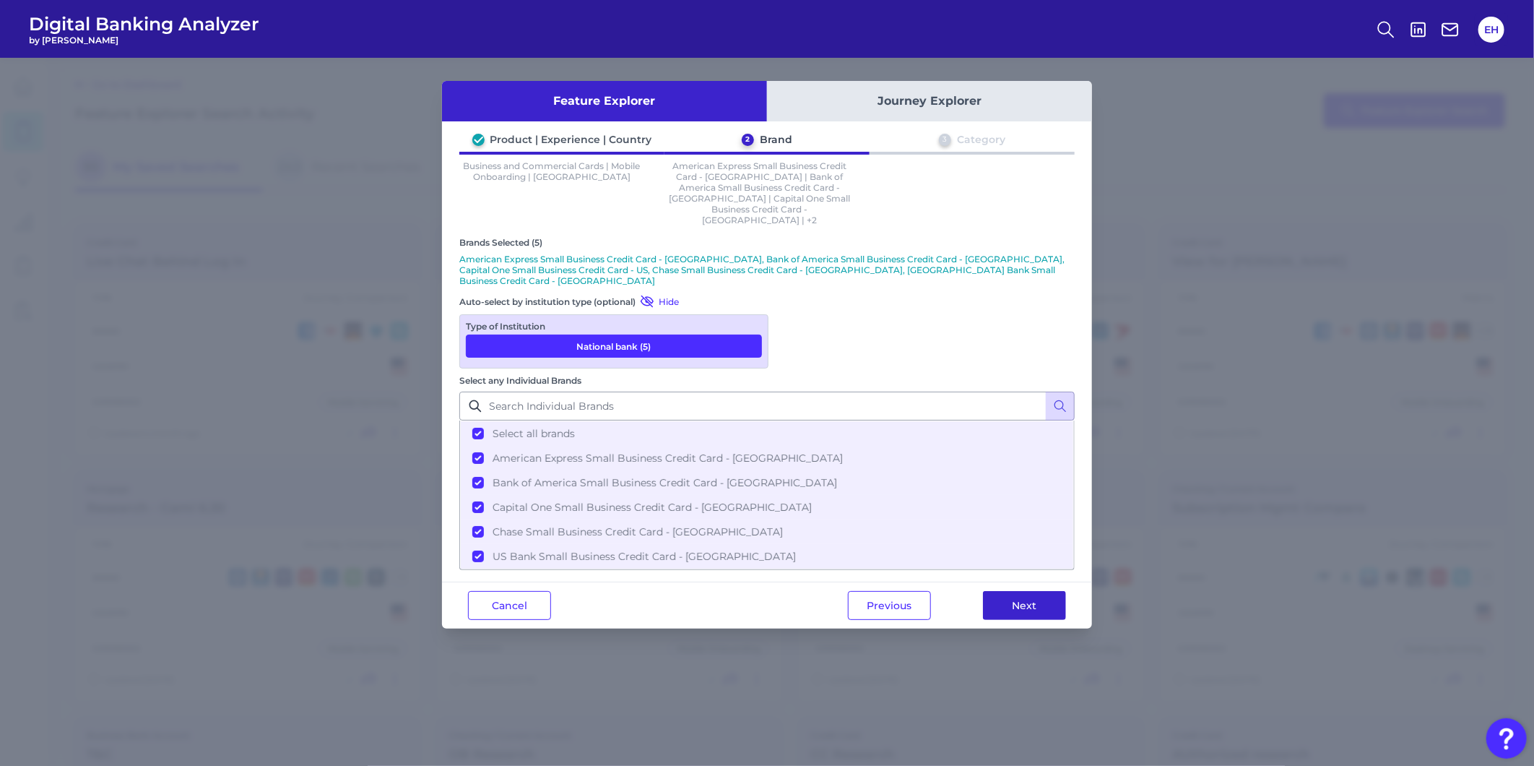
click at [1005, 591] on button "Next" at bounding box center [1024, 605] width 83 height 29
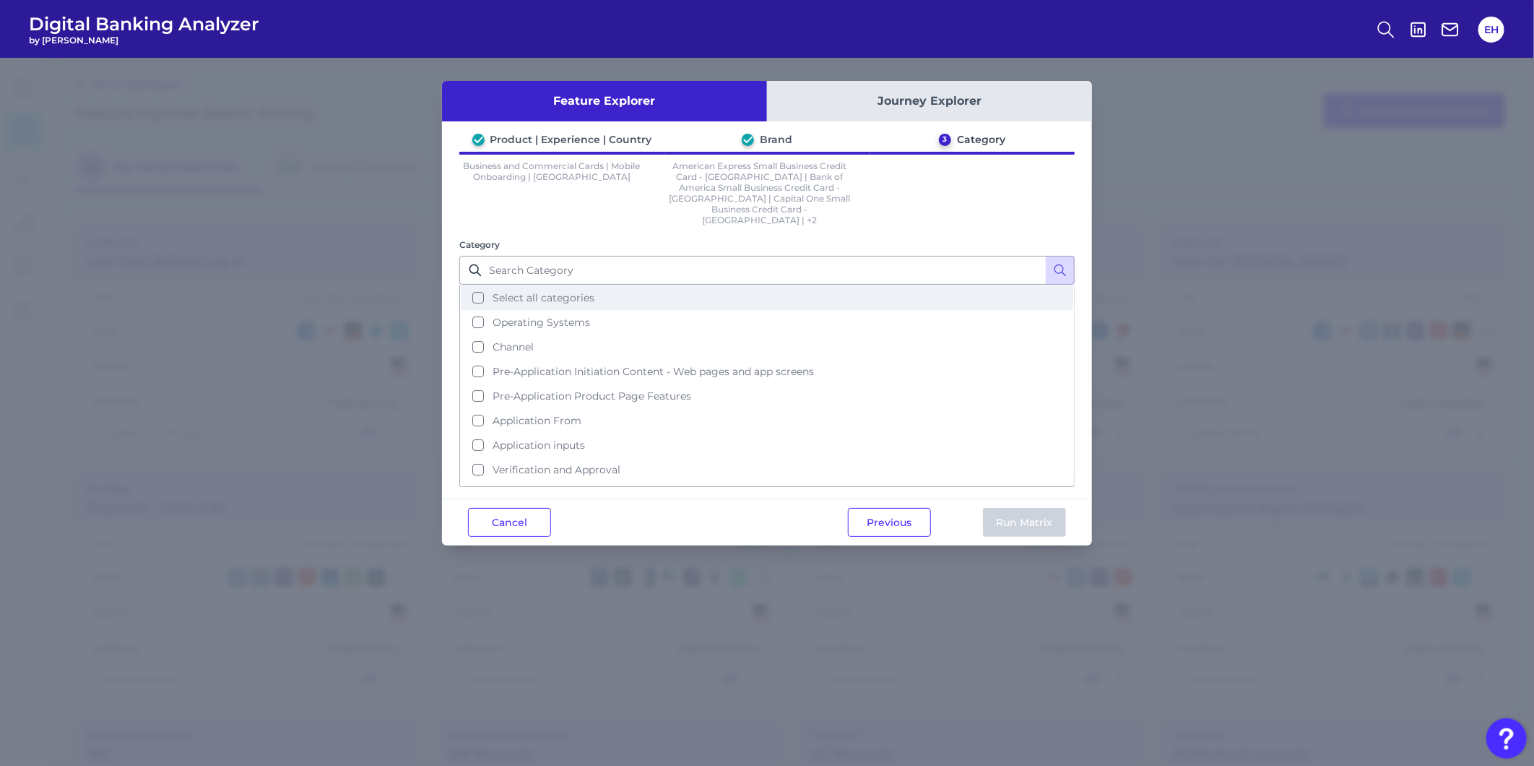
click at [576, 291] on span "Select all categories" at bounding box center [544, 297] width 102 height 13
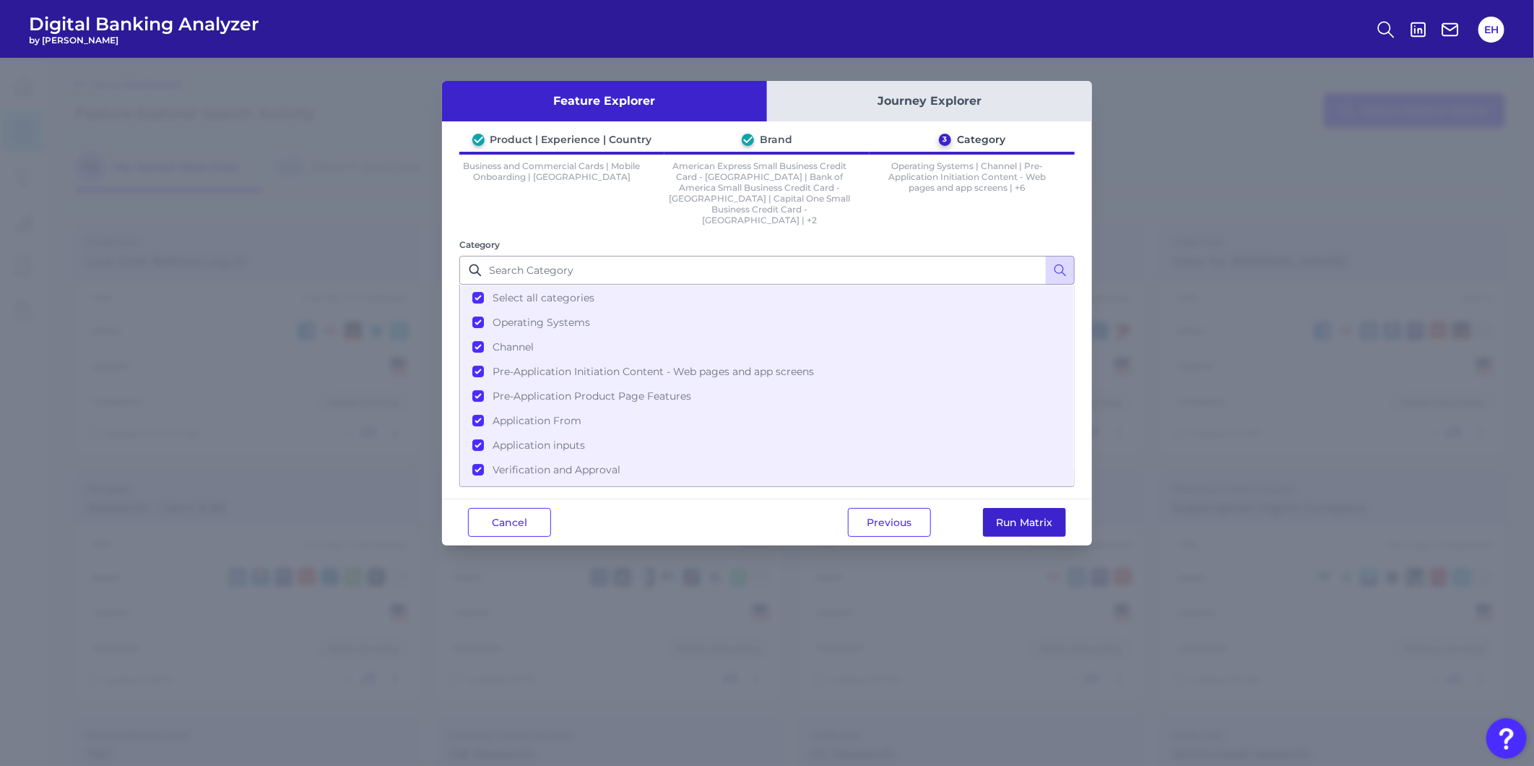
click at [1021, 508] on button "Run Matrix" at bounding box center [1024, 522] width 83 height 29
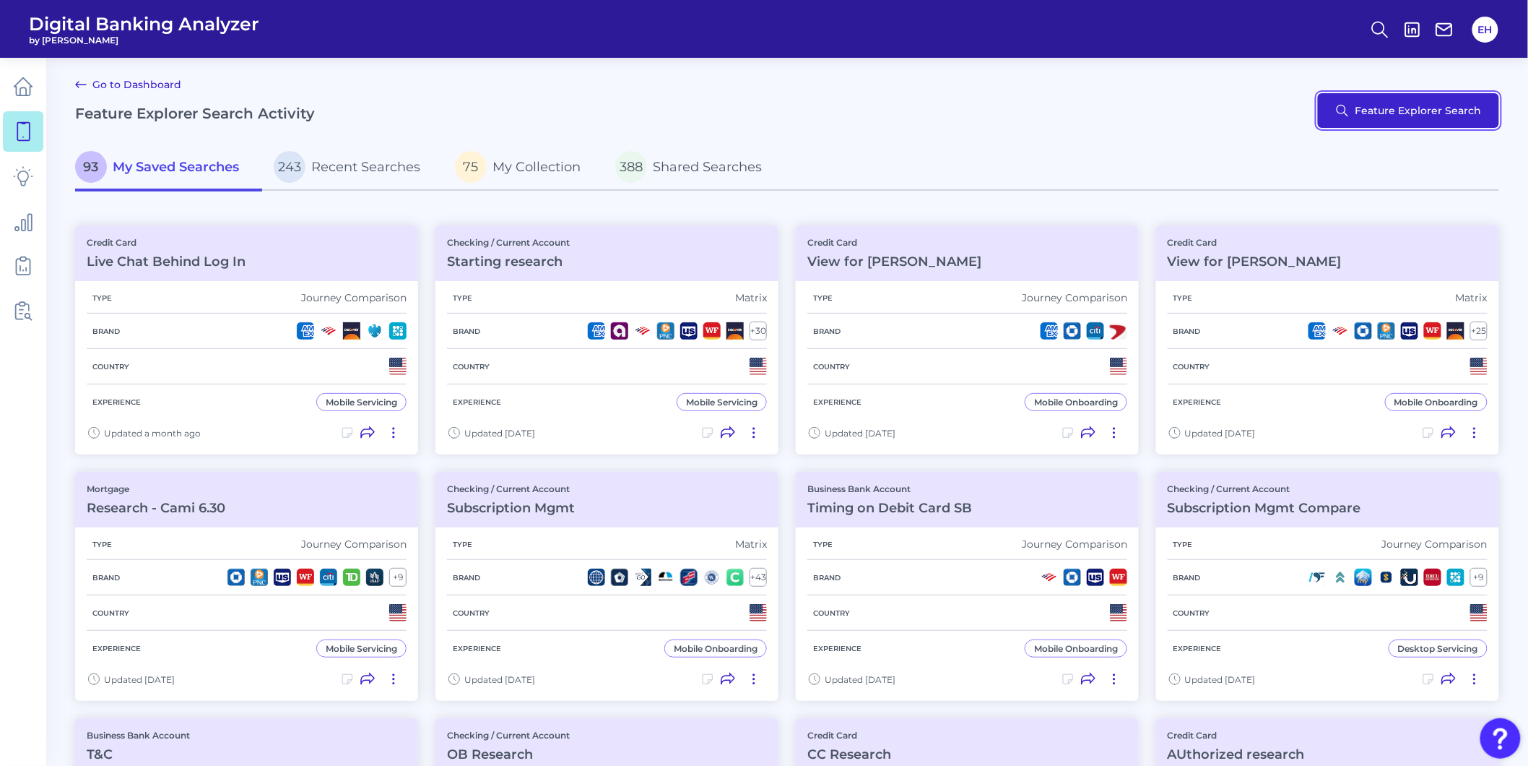
click at [1410, 111] on button "Feature Explorer Search" at bounding box center [1408, 110] width 181 height 35
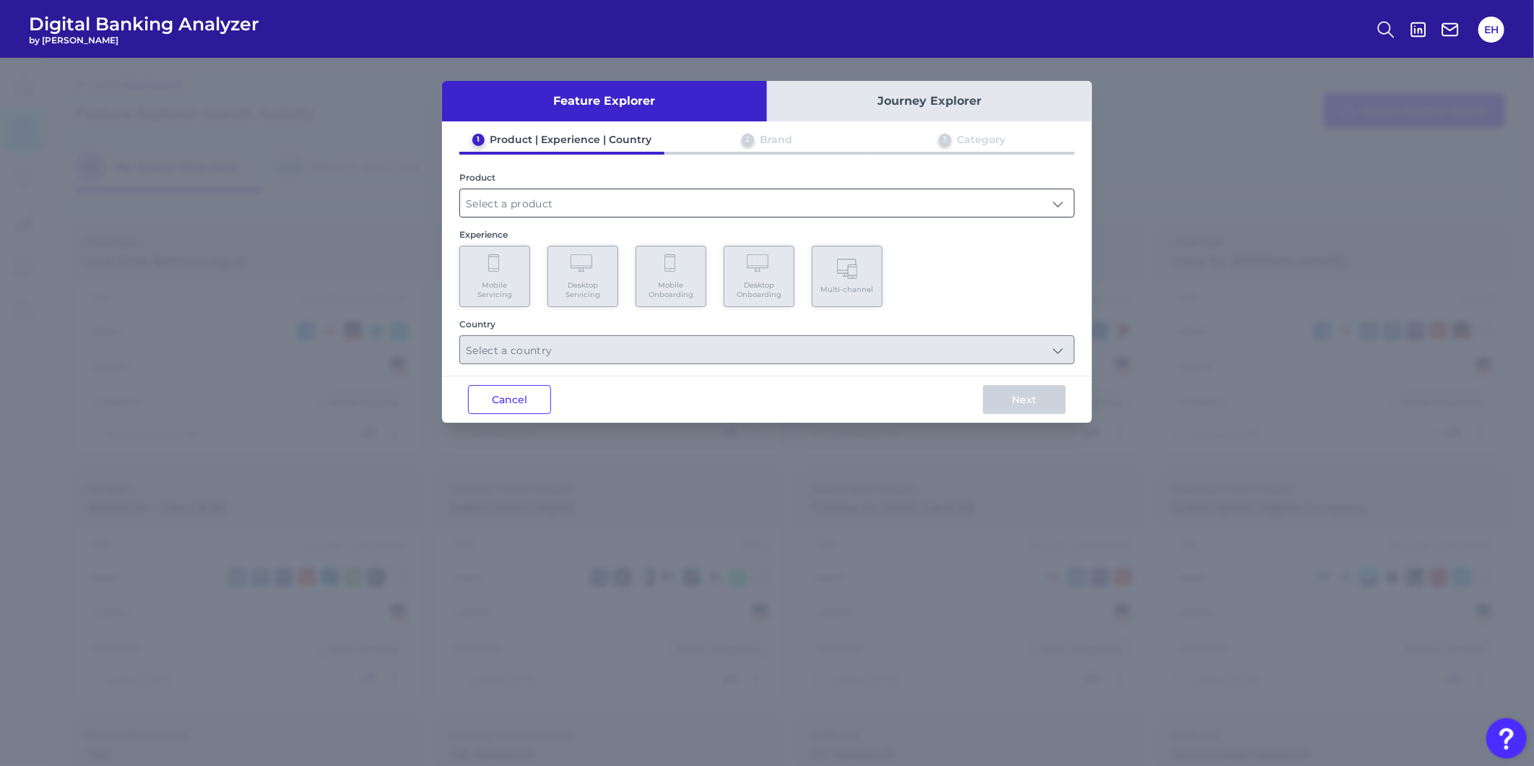
click at [568, 201] on input "text" at bounding box center [767, 202] width 614 height 27
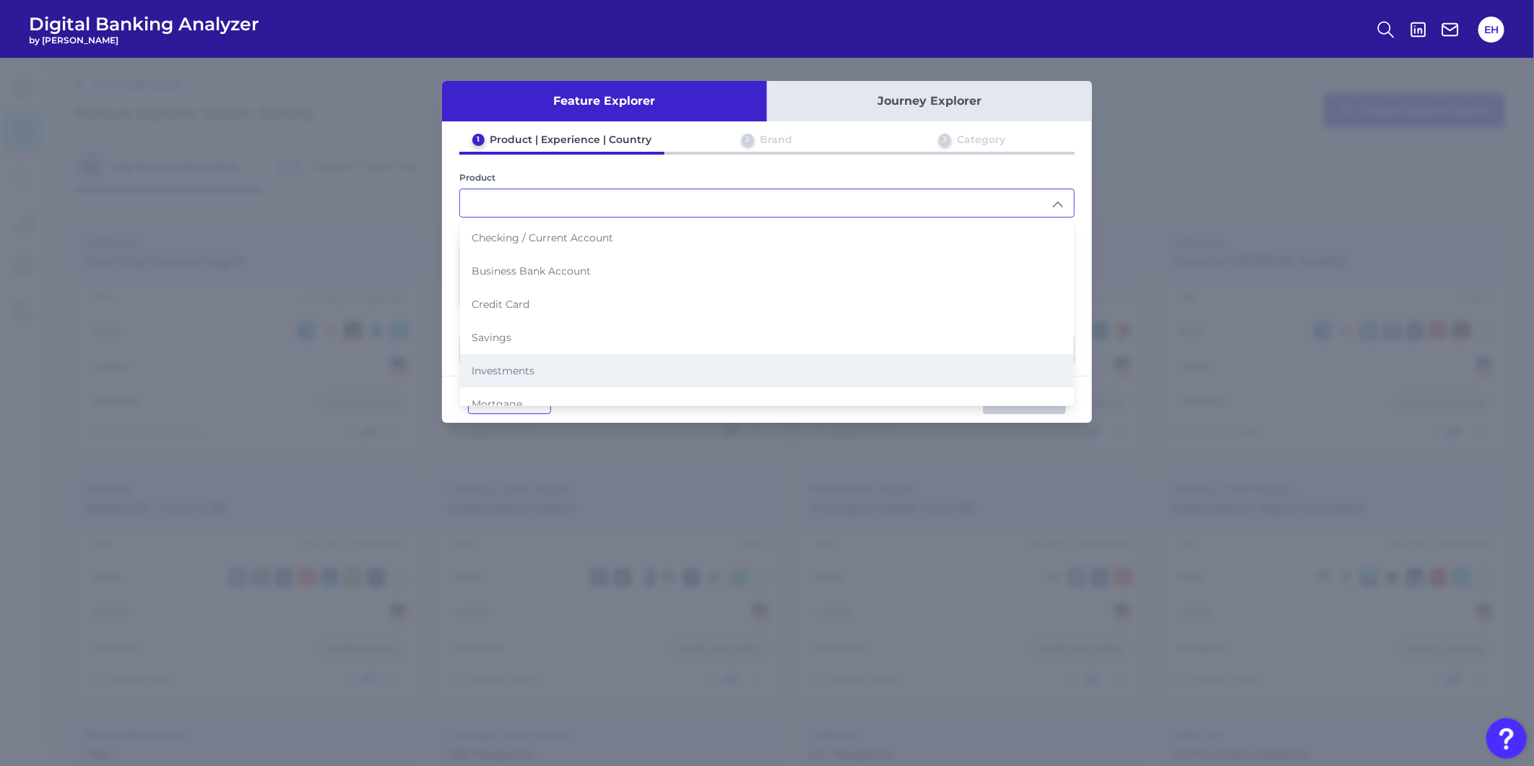
scroll to position [138, 0]
click at [566, 360] on li "Auto Loans" at bounding box center [767, 365] width 614 height 33
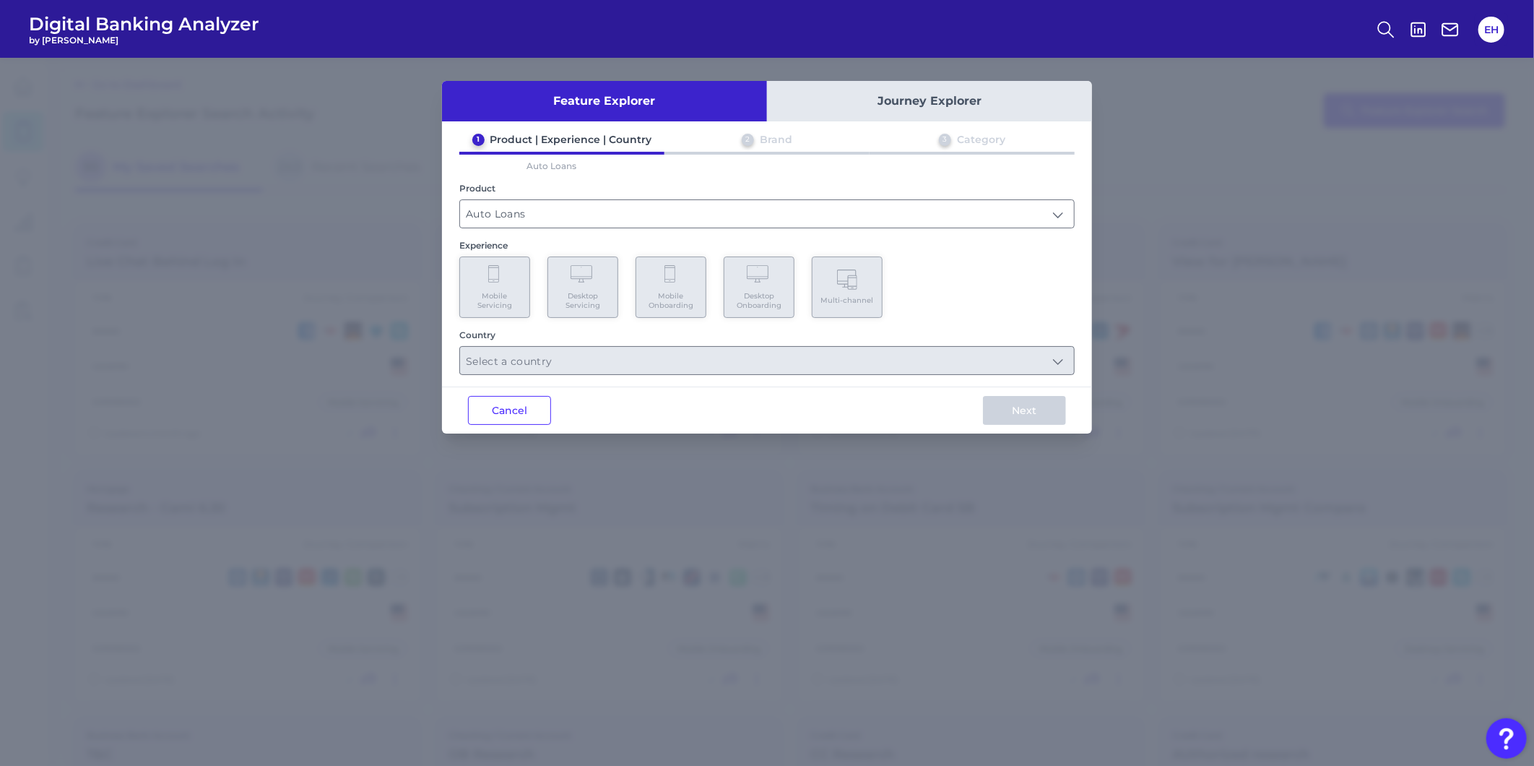
type input "Auto Loans"
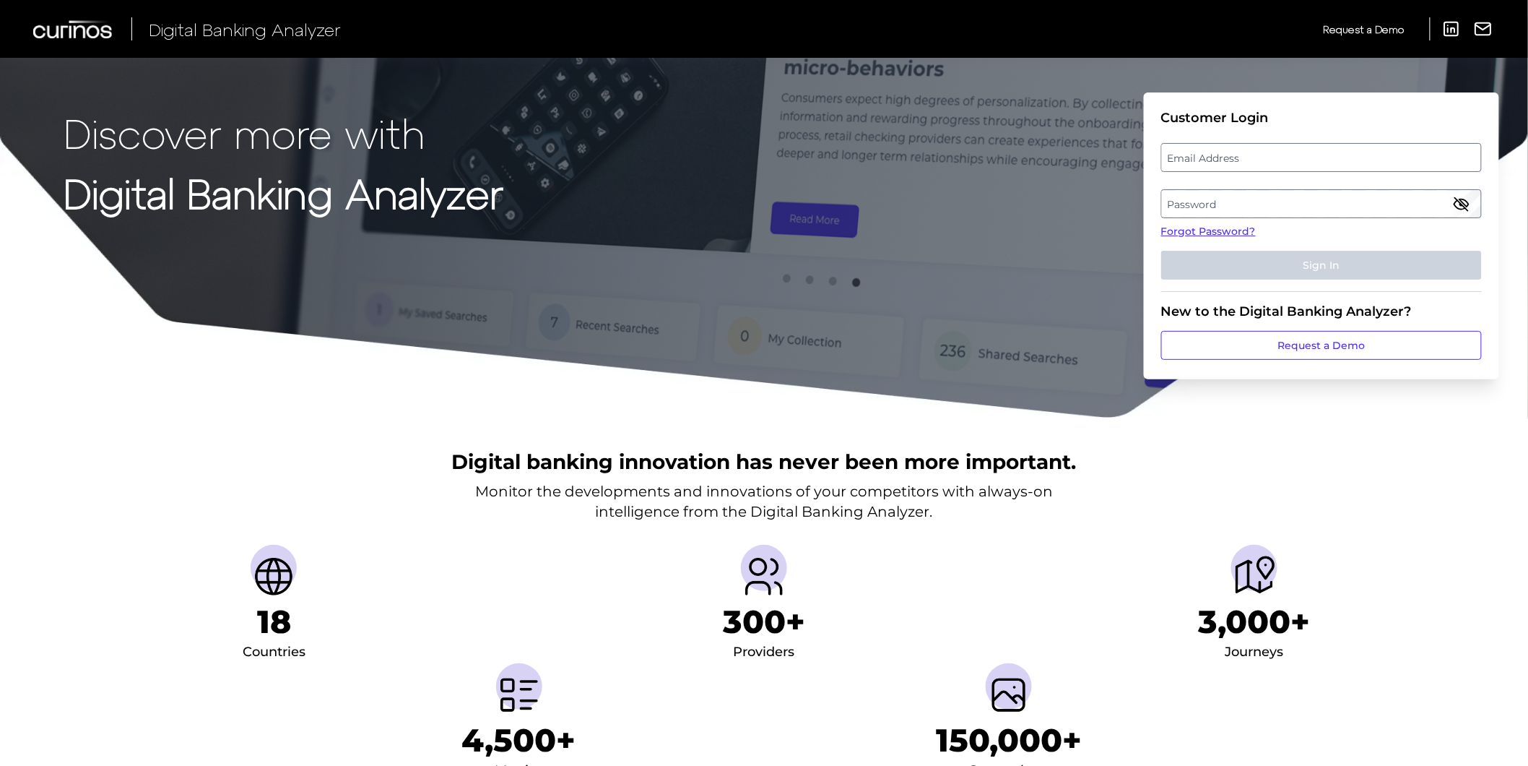
click at [1273, 163] on label "Email Address" at bounding box center [1321, 157] width 319 height 26
click at [1273, 163] on input "email" at bounding box center [1321, 157] width 321 height 29
click at [1269, 160] on input "Email Address" at bounding box center [1321, 157] width 321 height 29
type input "[PERSON_NAME][EMAIL_ADDRESS][PERSON_NAME][DOMAIN_NAME]"
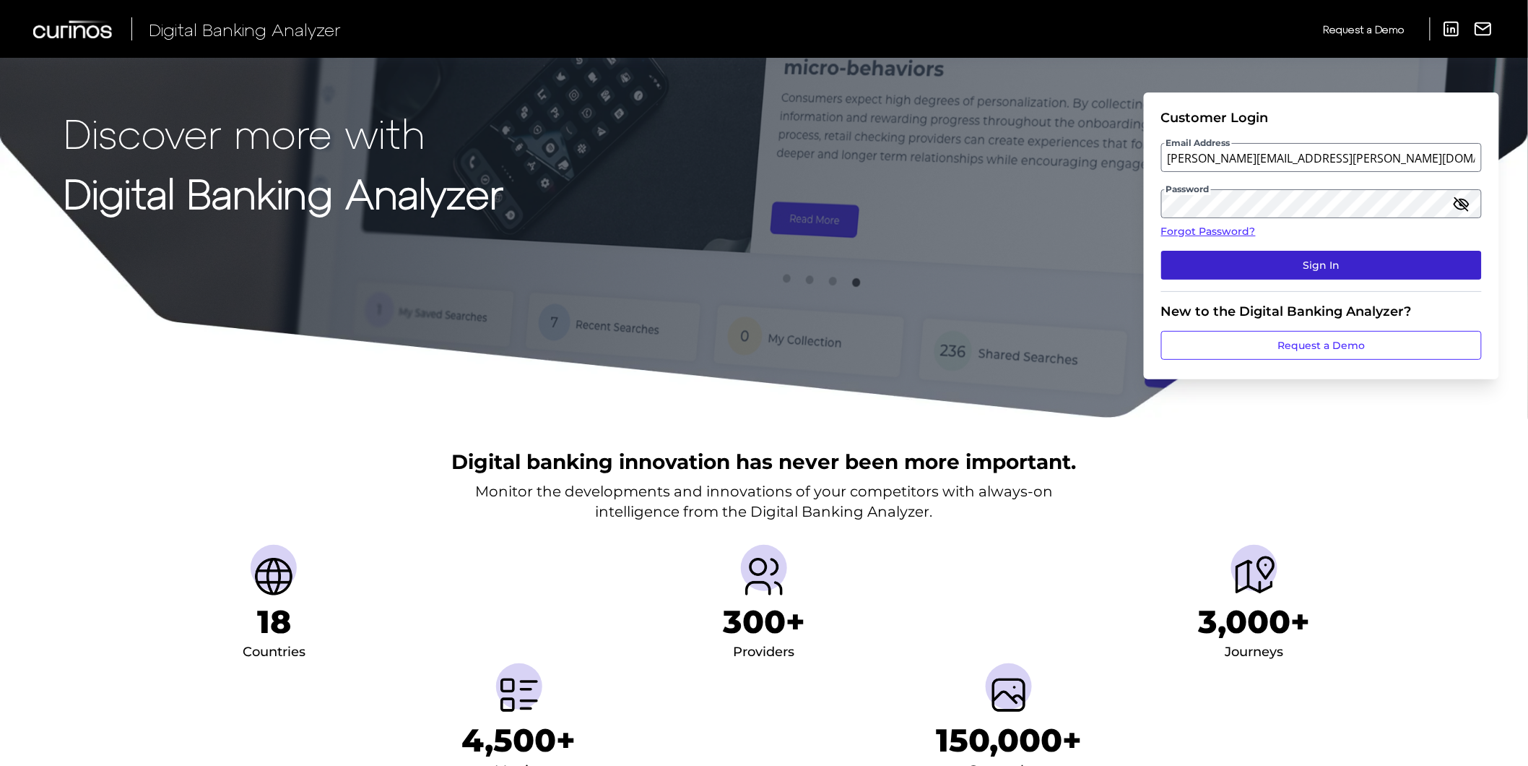
click at [1406, 264] on button "Sign In" at bounding box center [1321, 265] width 321 height 29
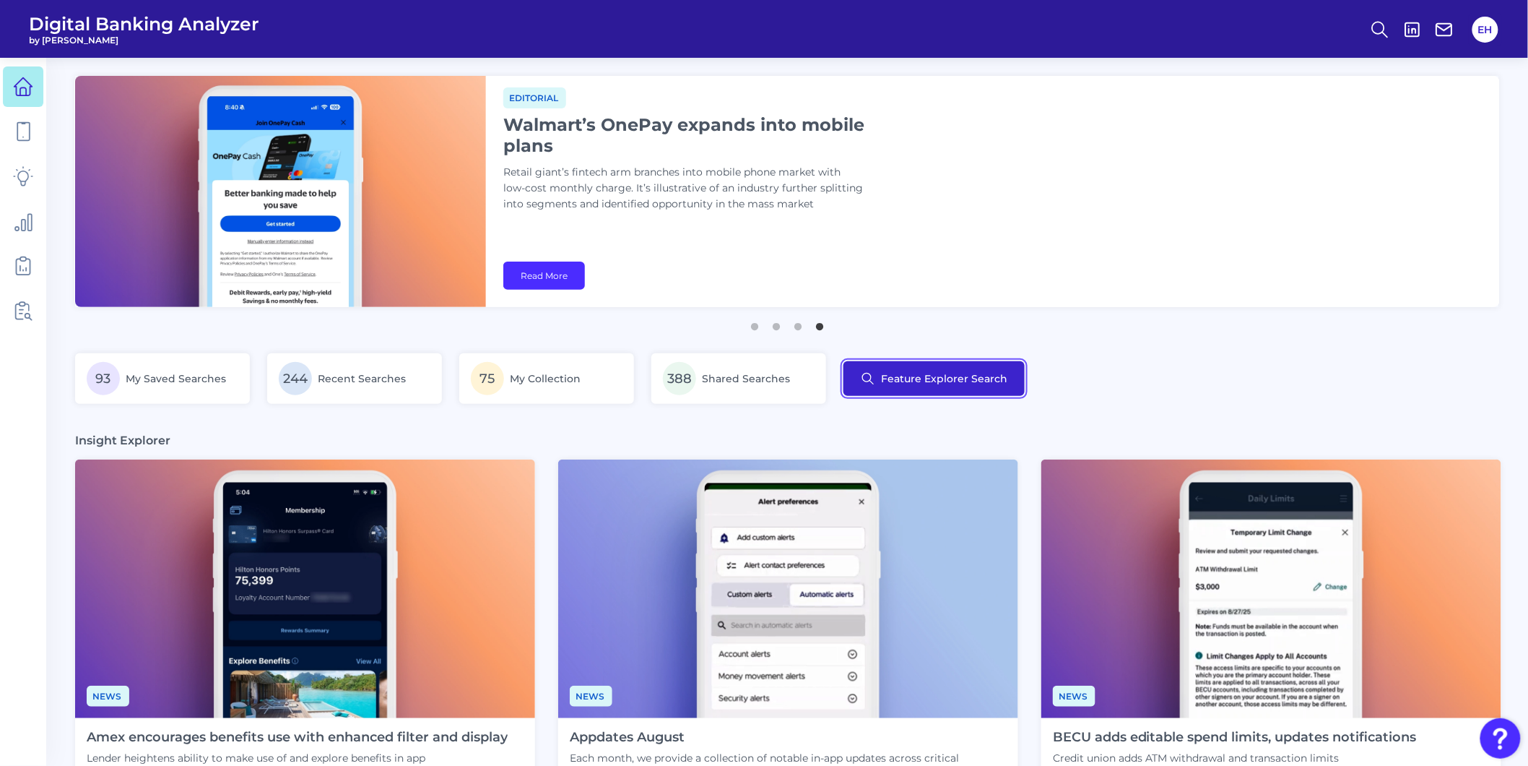
click at [940, 377] on button "Feature Explorer Search" at bounding box center [934, 378] width 181 height 35
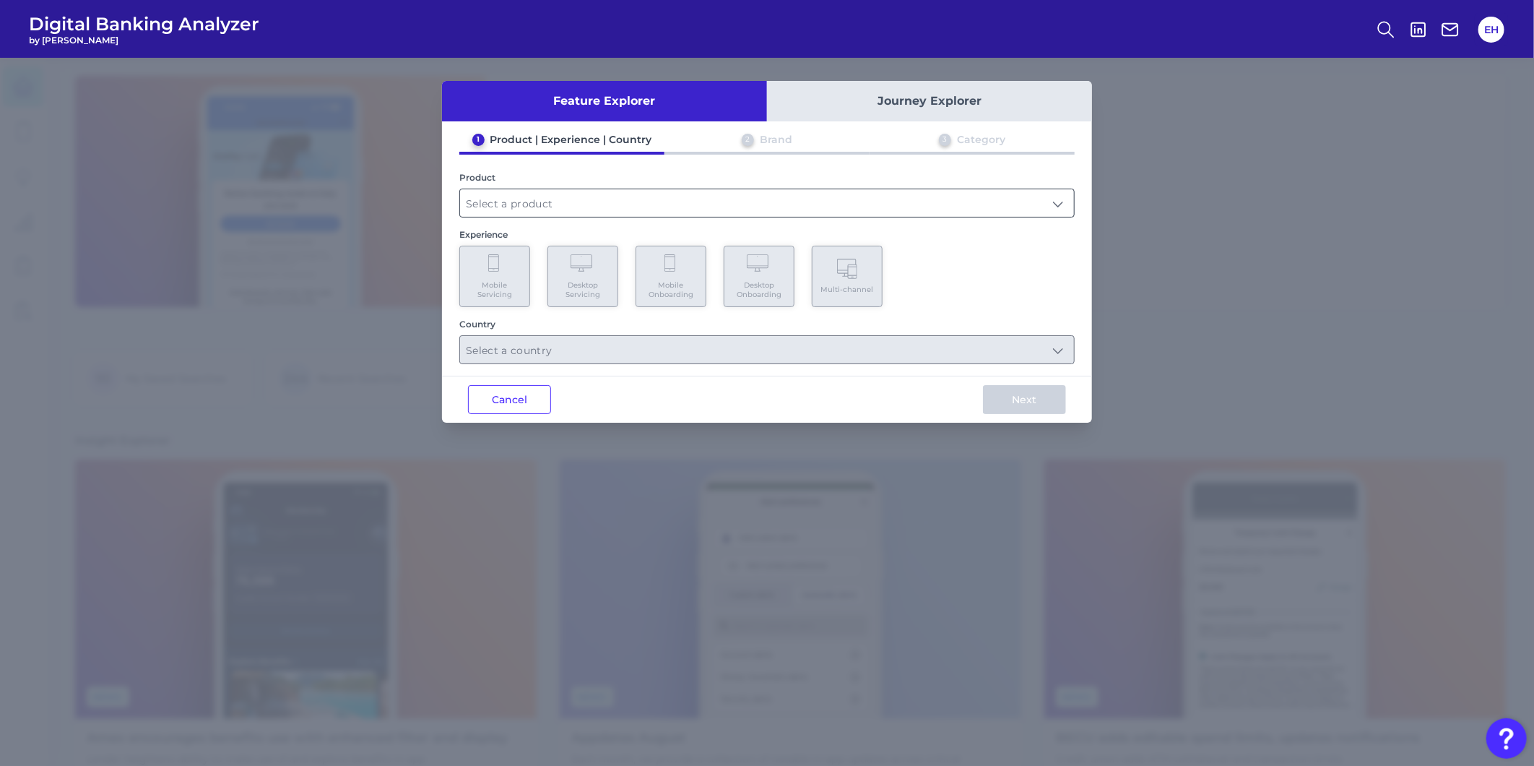
click at [477, 199] on input "text" at bounding box center [767, 202] width 614 height 27
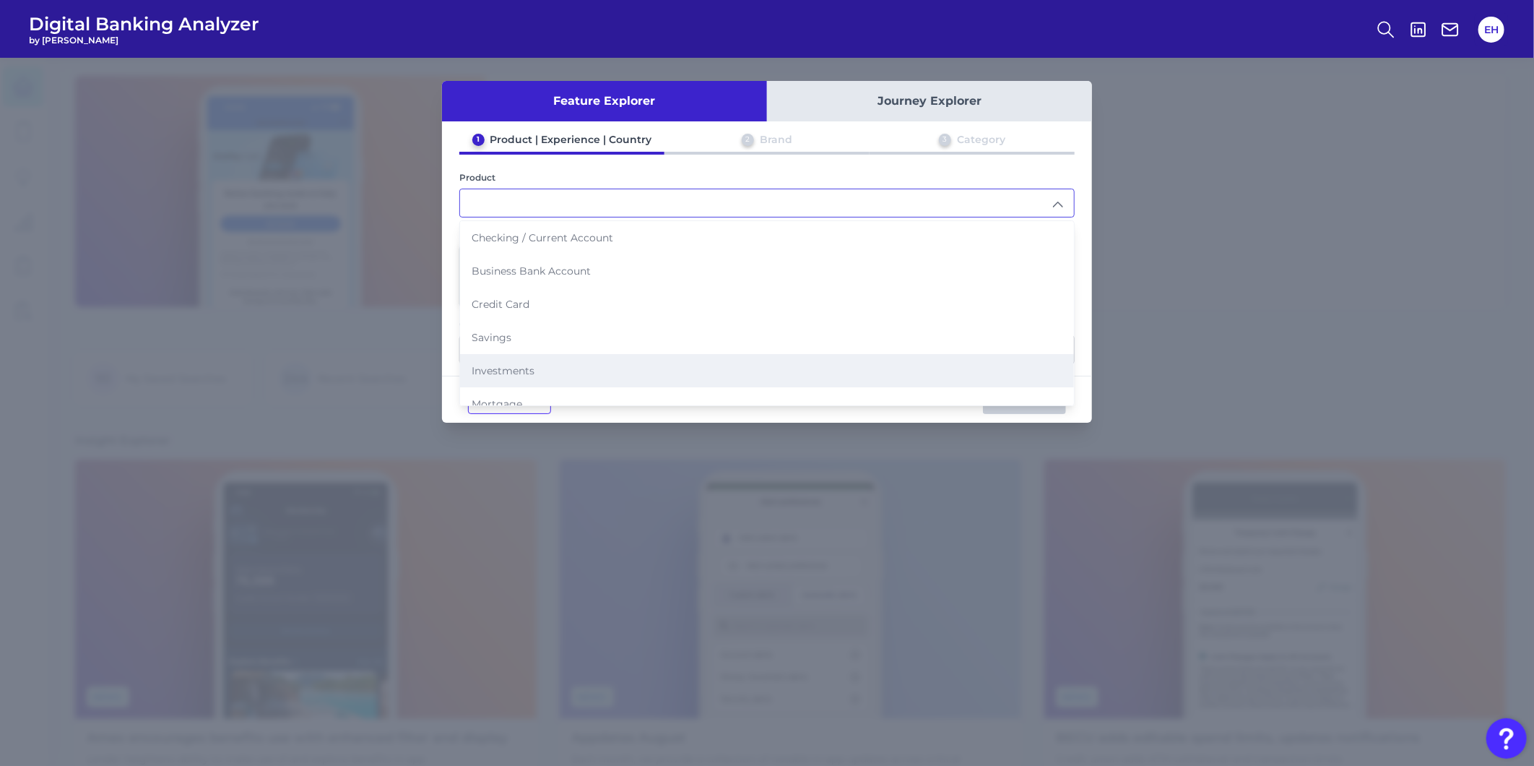
scroll to position [138, 0]
click at [565, 356] on li "Auto Loans" at bounding box center [767, 365] width 614 height 33
type input "Auto Loans"
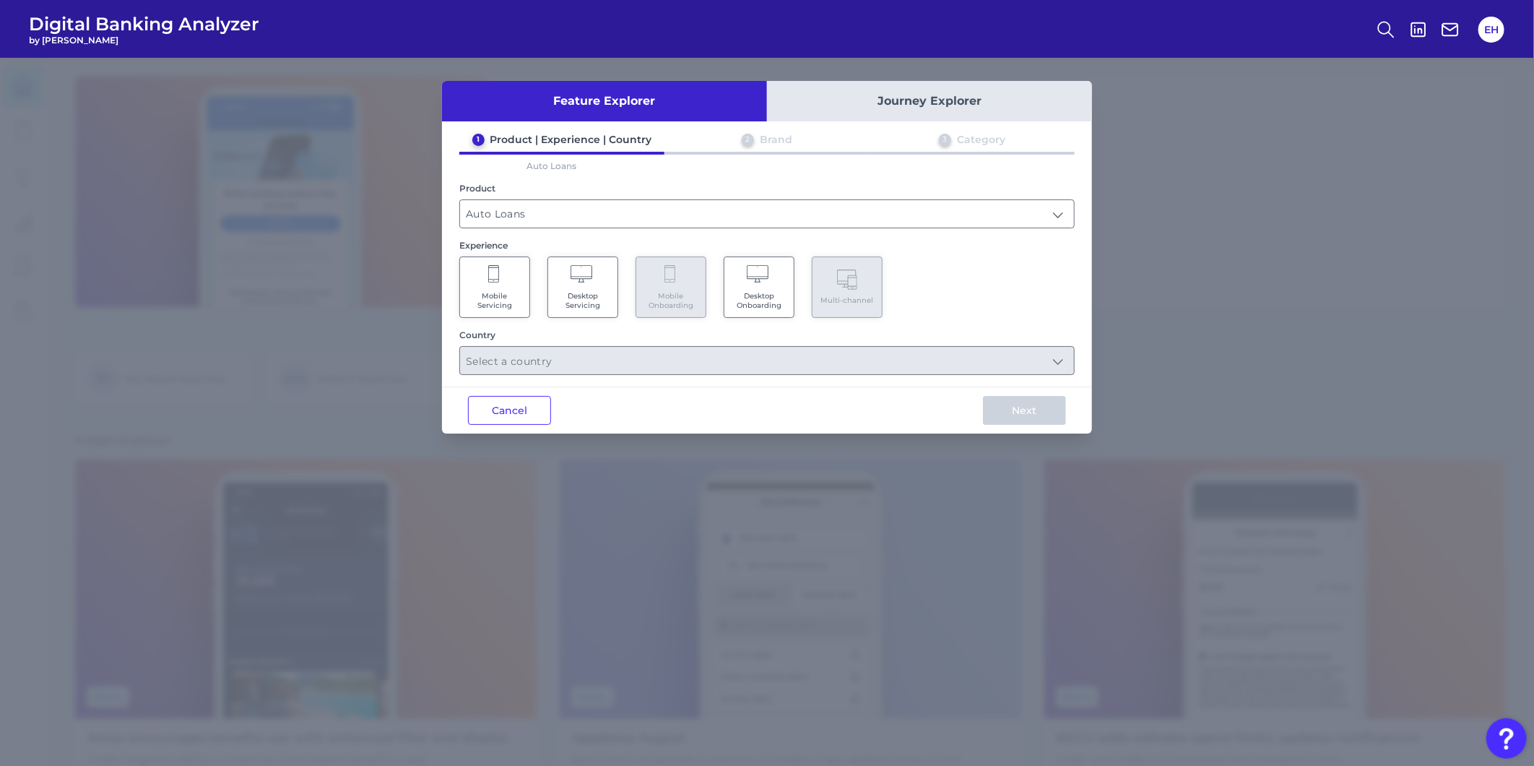
click at [759, 270] on icon at bounding box center [759, 275] width 25 height 20
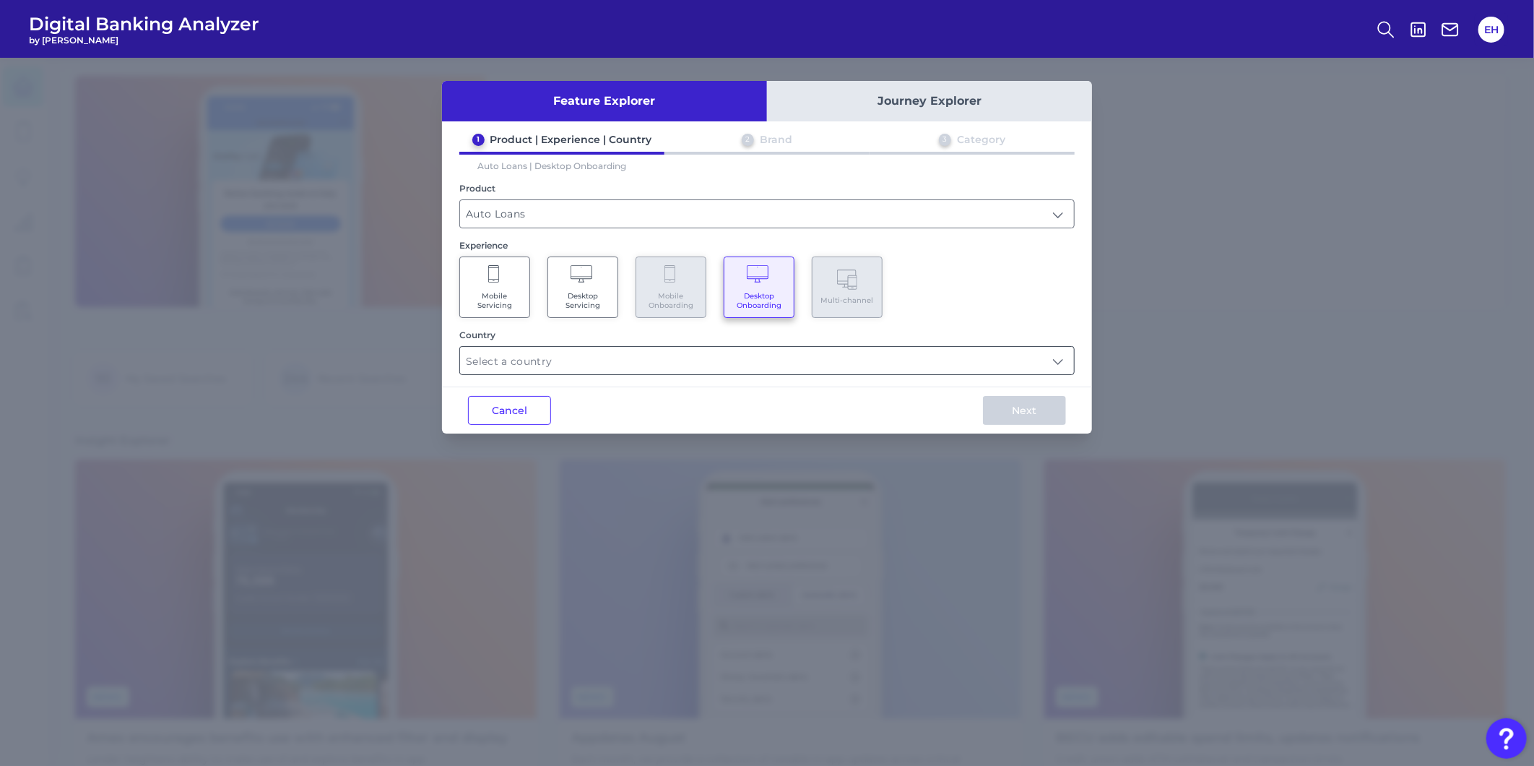
click at [669, 362] on input "text" at bounding box center [767, 360] width 614 height 27
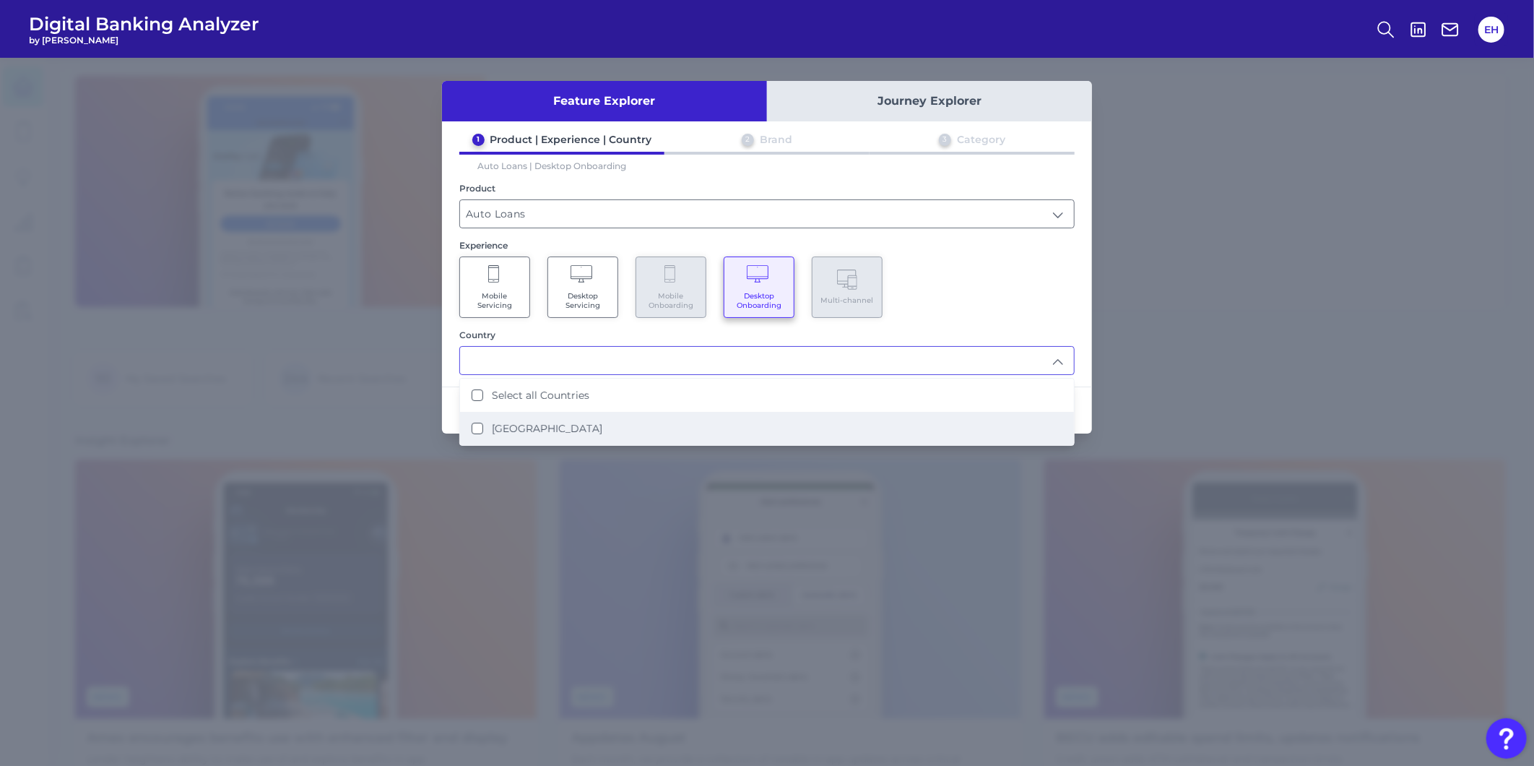
click at [605, 439] on li "United States" at bounding box center [767, 428] width 614 height 33
type input "Select all Countries"
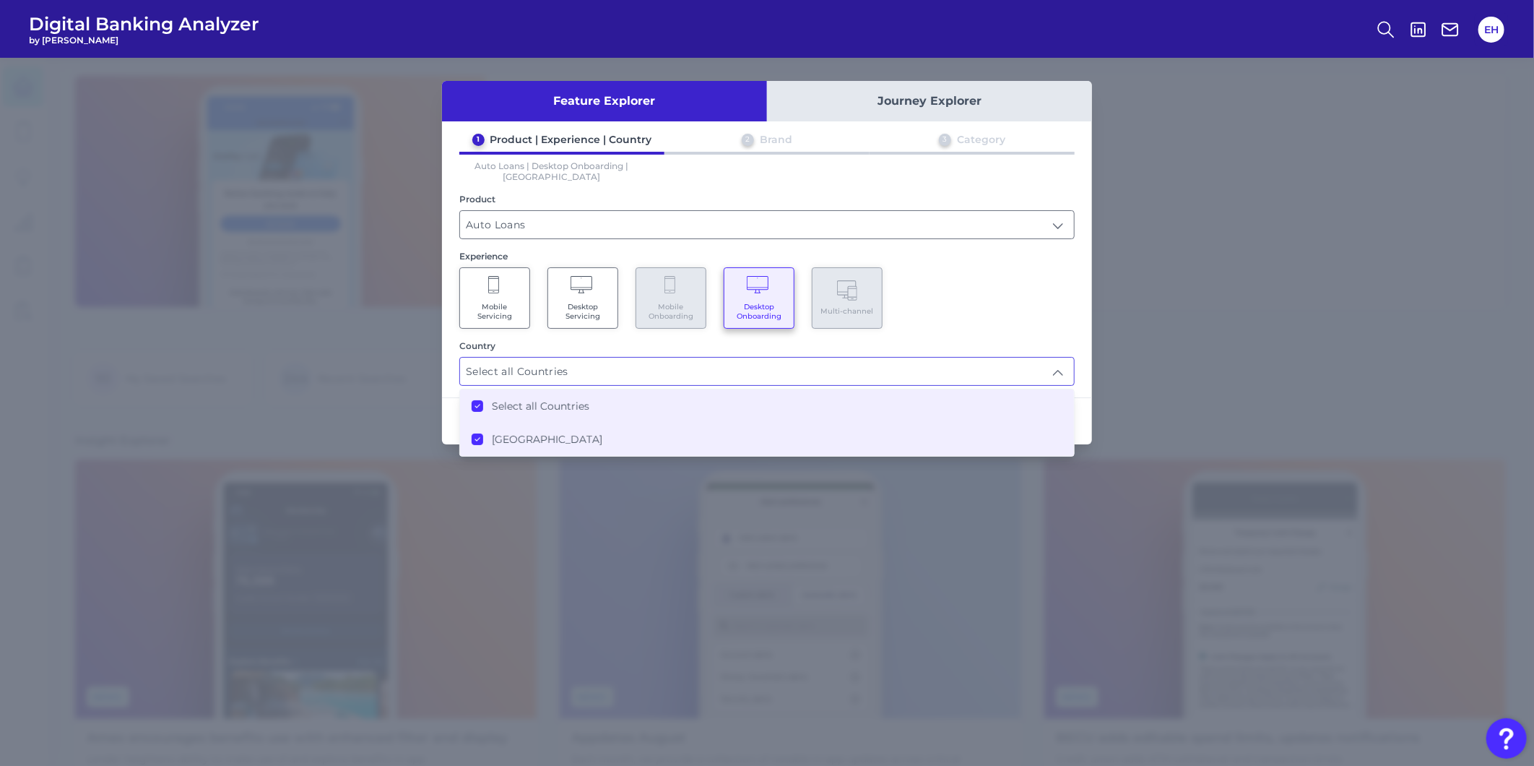
click at [930, 269] on div "Mobile Servicing Desktop Servicing Mobile Onboarding Desktop Onboarding Multi-c…" at bounding box center [766, 297] width 615 height 61
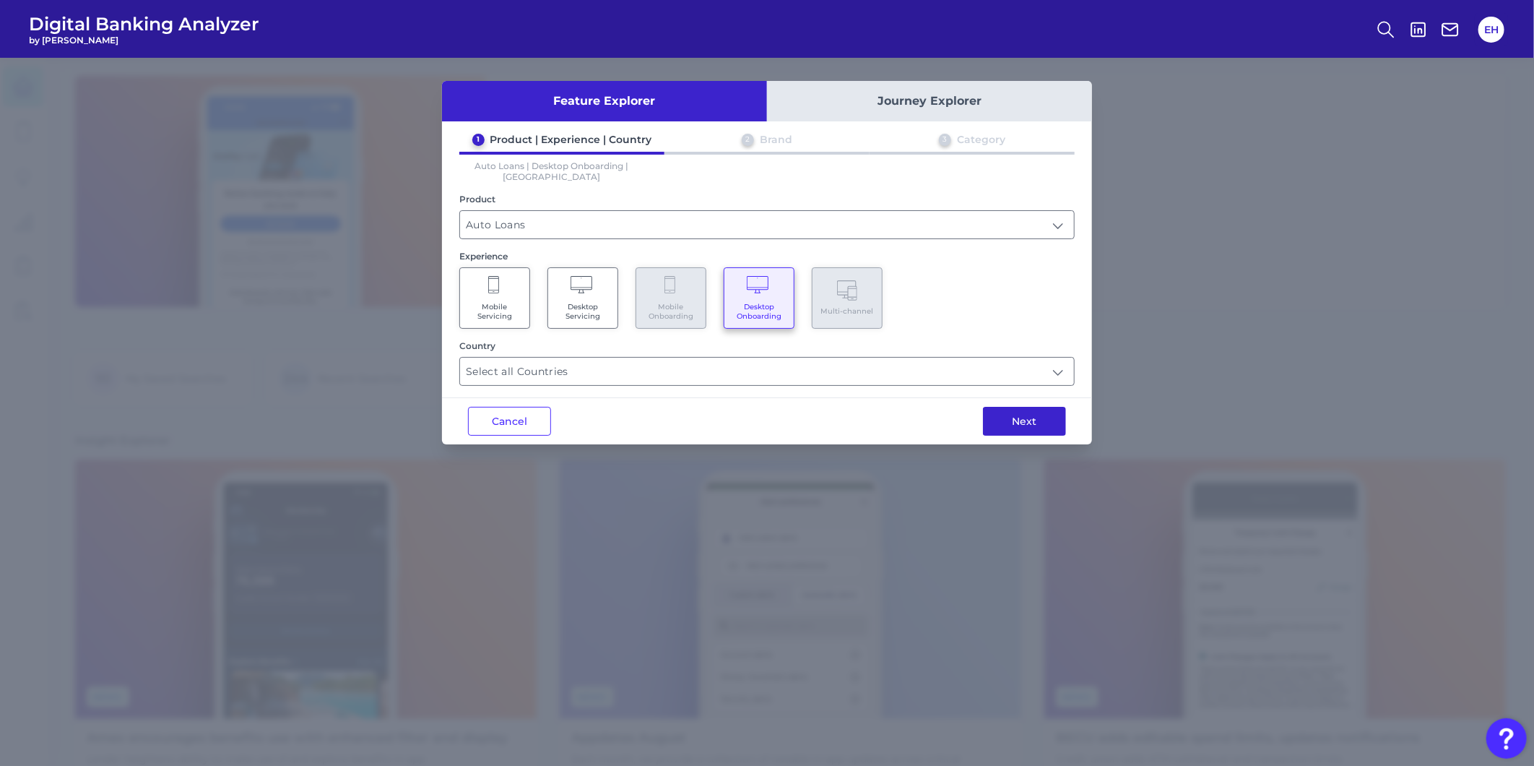
click at [1006, 407] on button "Next" at bounding box center [1024, 421] width 83 height 29
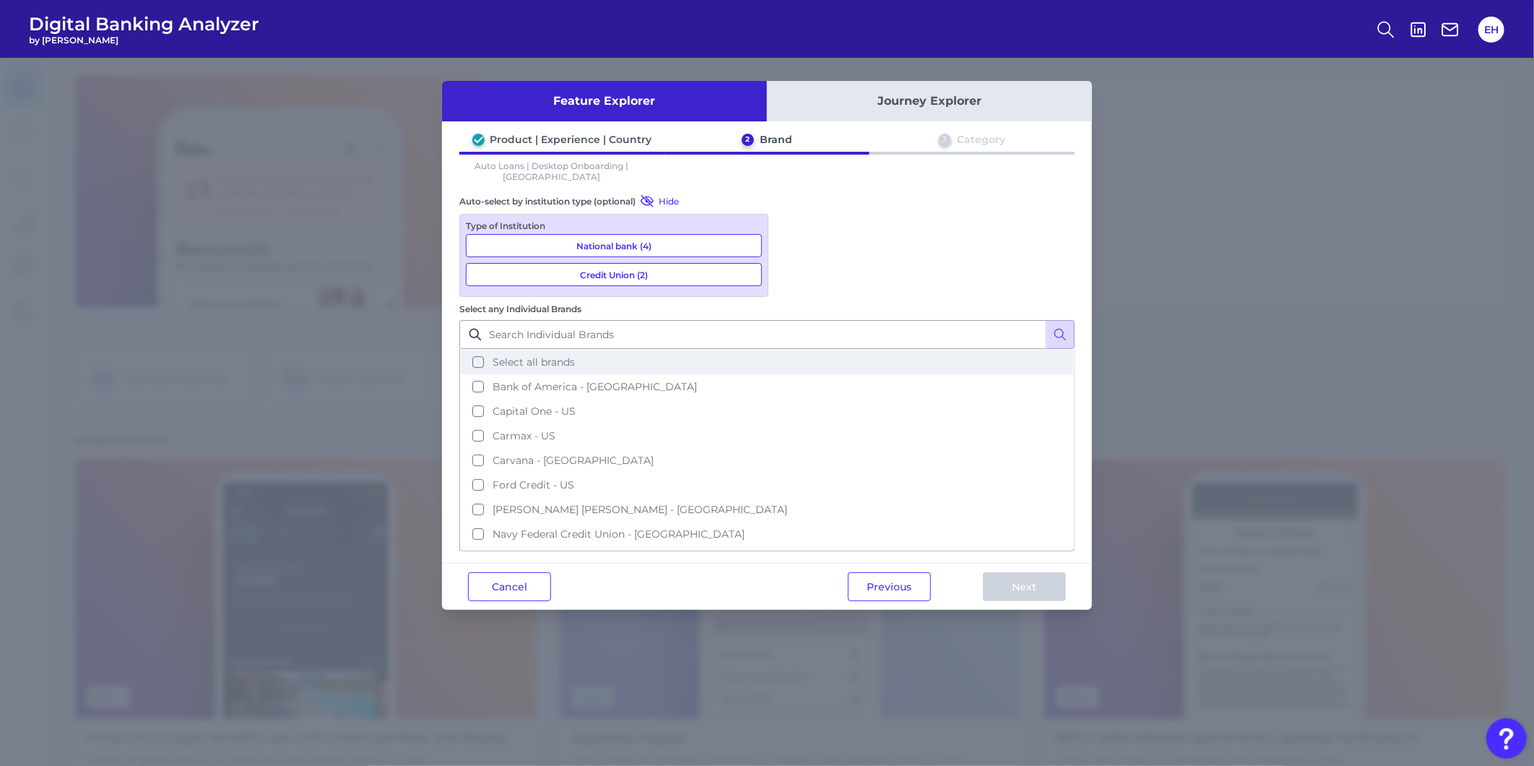
click at [847, 350] on button "Select all brands" at bounding box center [767, 362] width 612 height 25
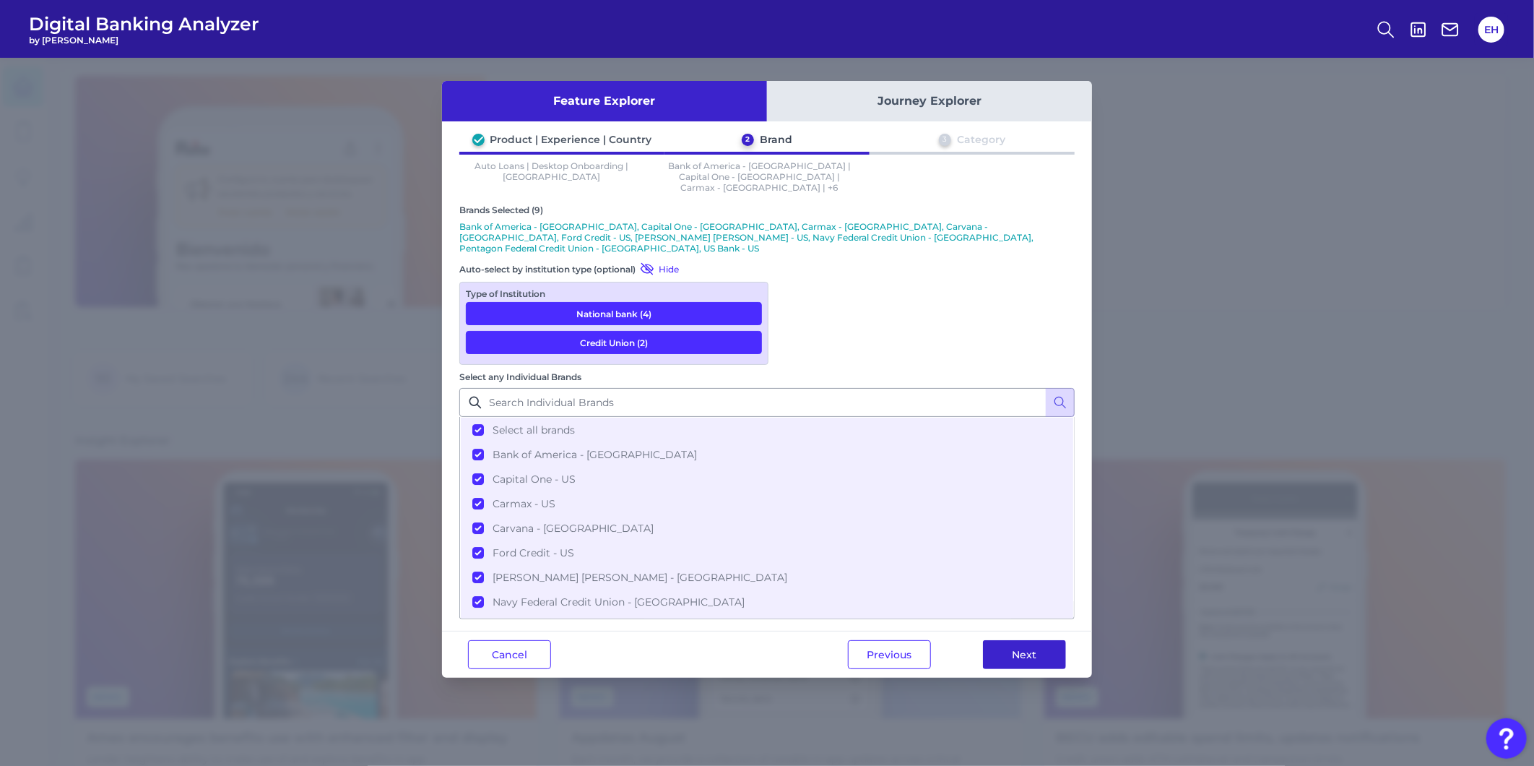
click at [1027, 640] on button "Next" at bounding box center [1024, 654] width 83 height 29
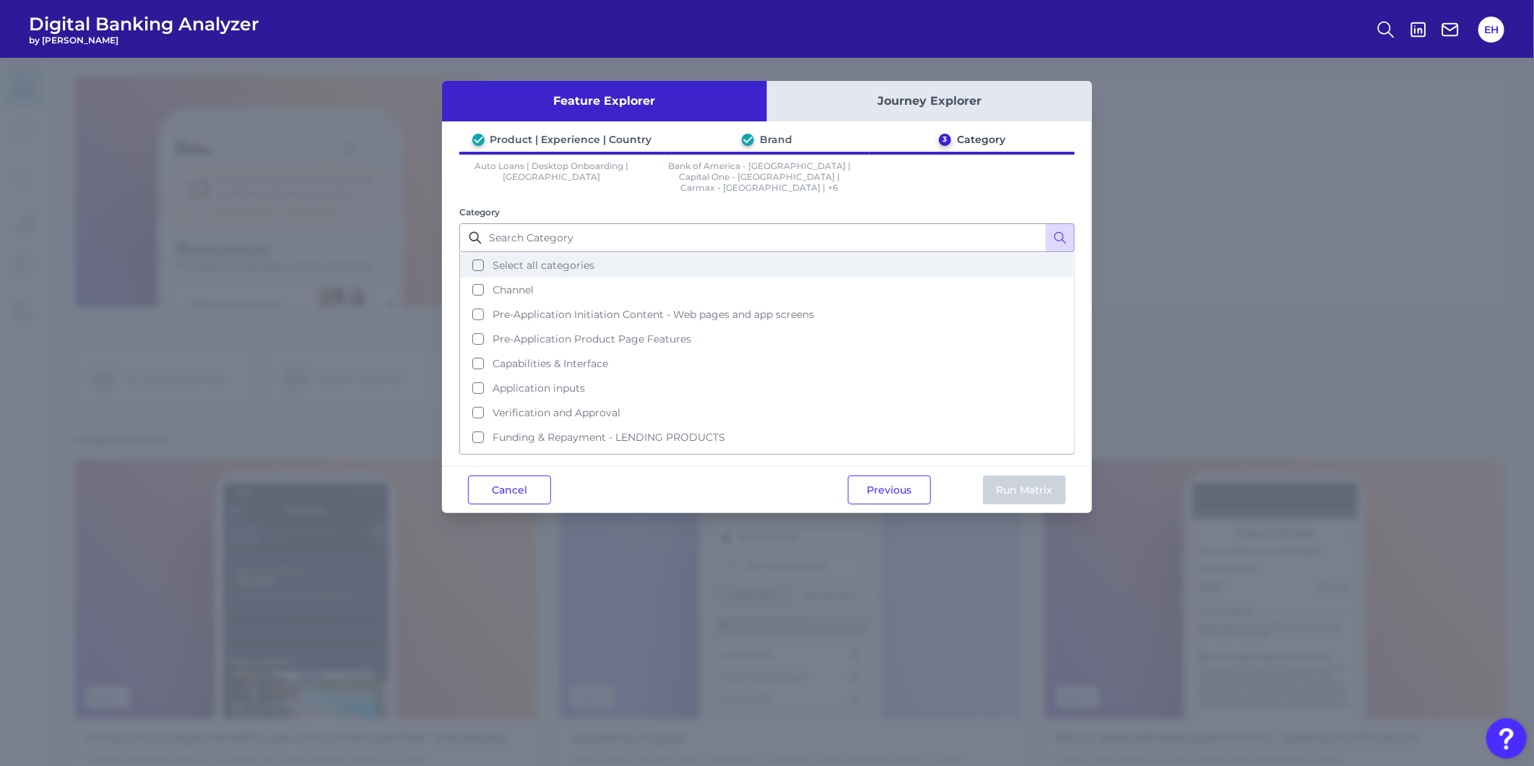
click at [594, 256] on button "Select all categories" at bounding box center [767, 265] width 612 height 25
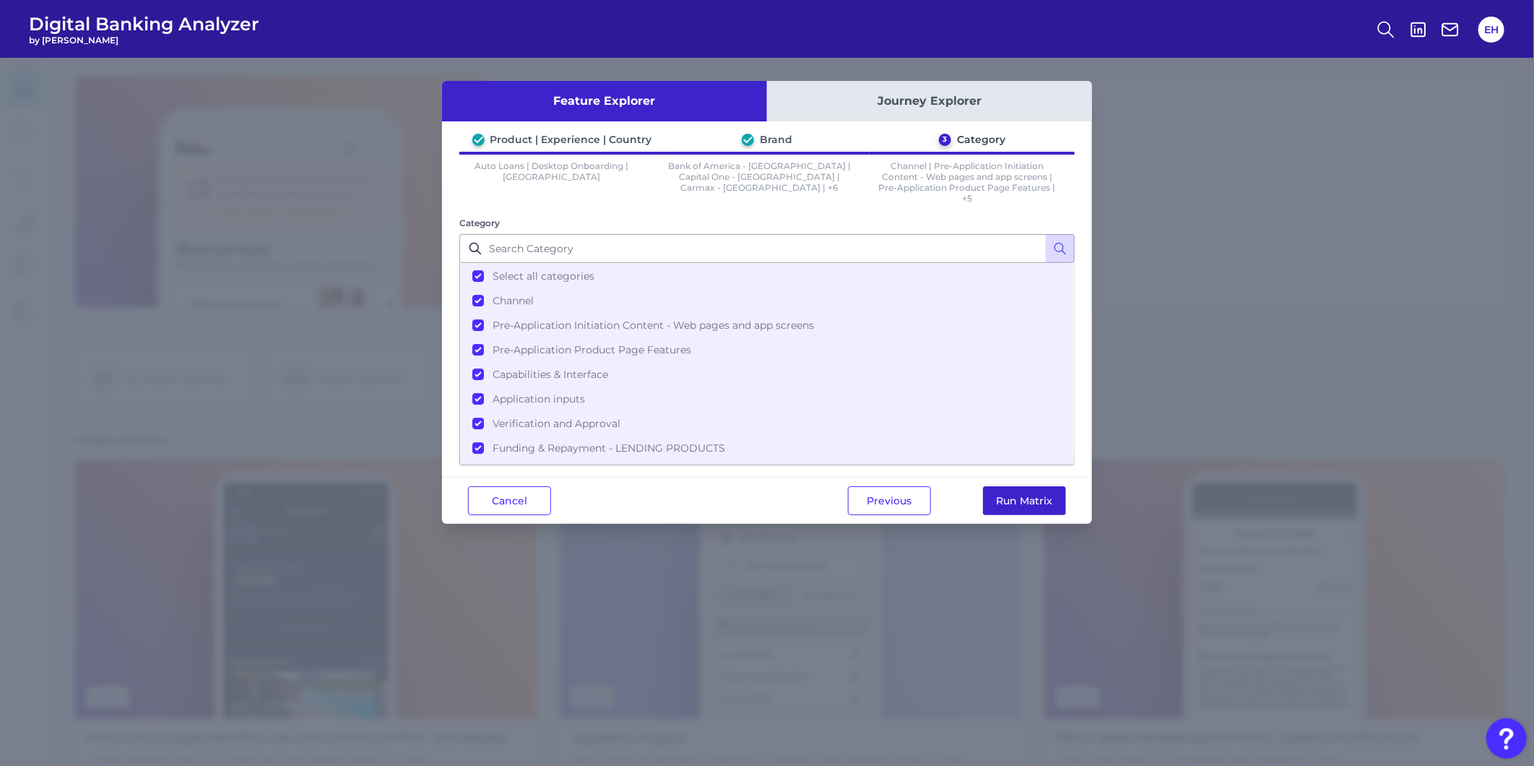
click at [1011, 495] on button "Run Matrix" at bounding box center [1024, 500] width 83 height 29
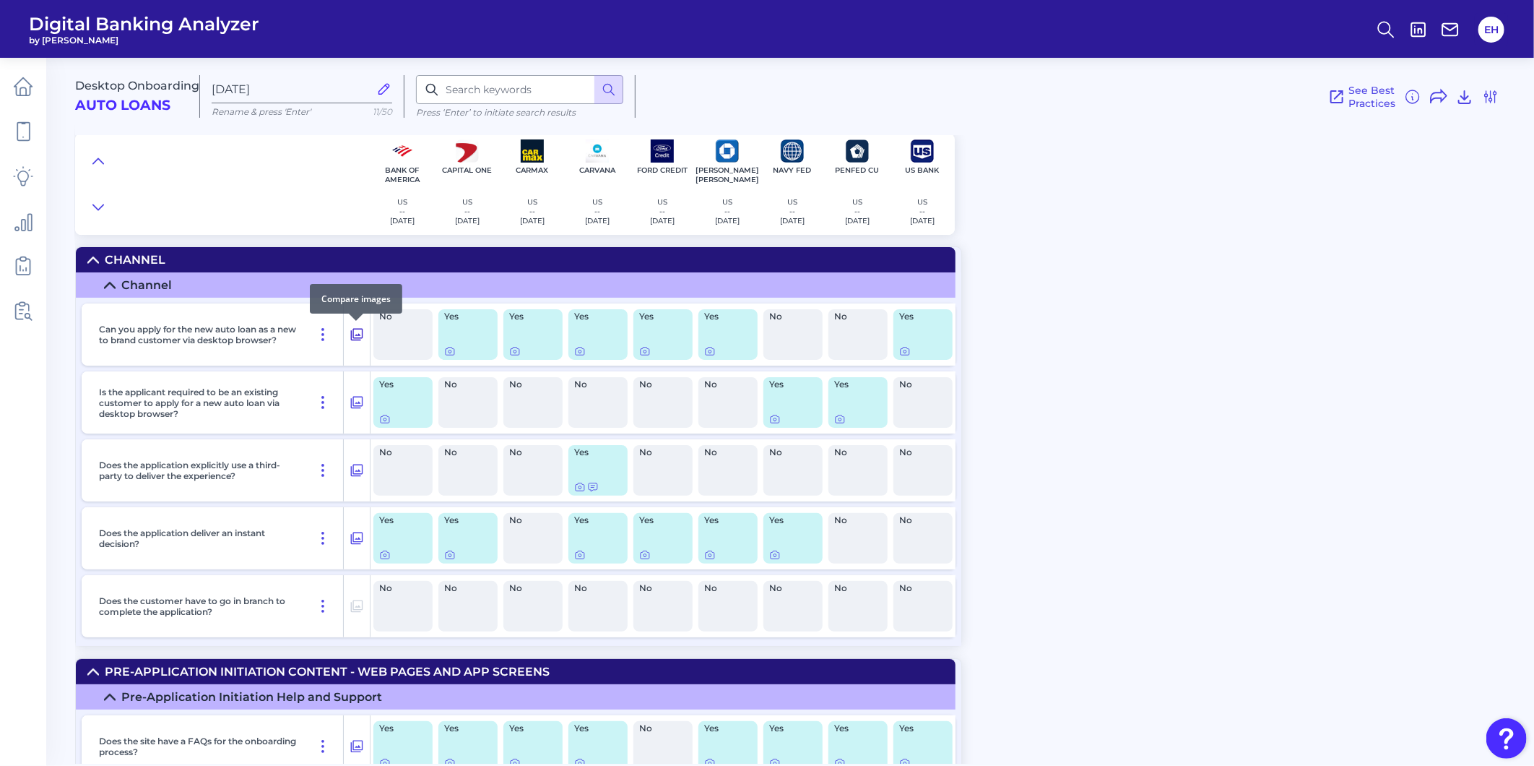
click at [362, 335] on icon at bounding box center [357, 335] width 12 height 12
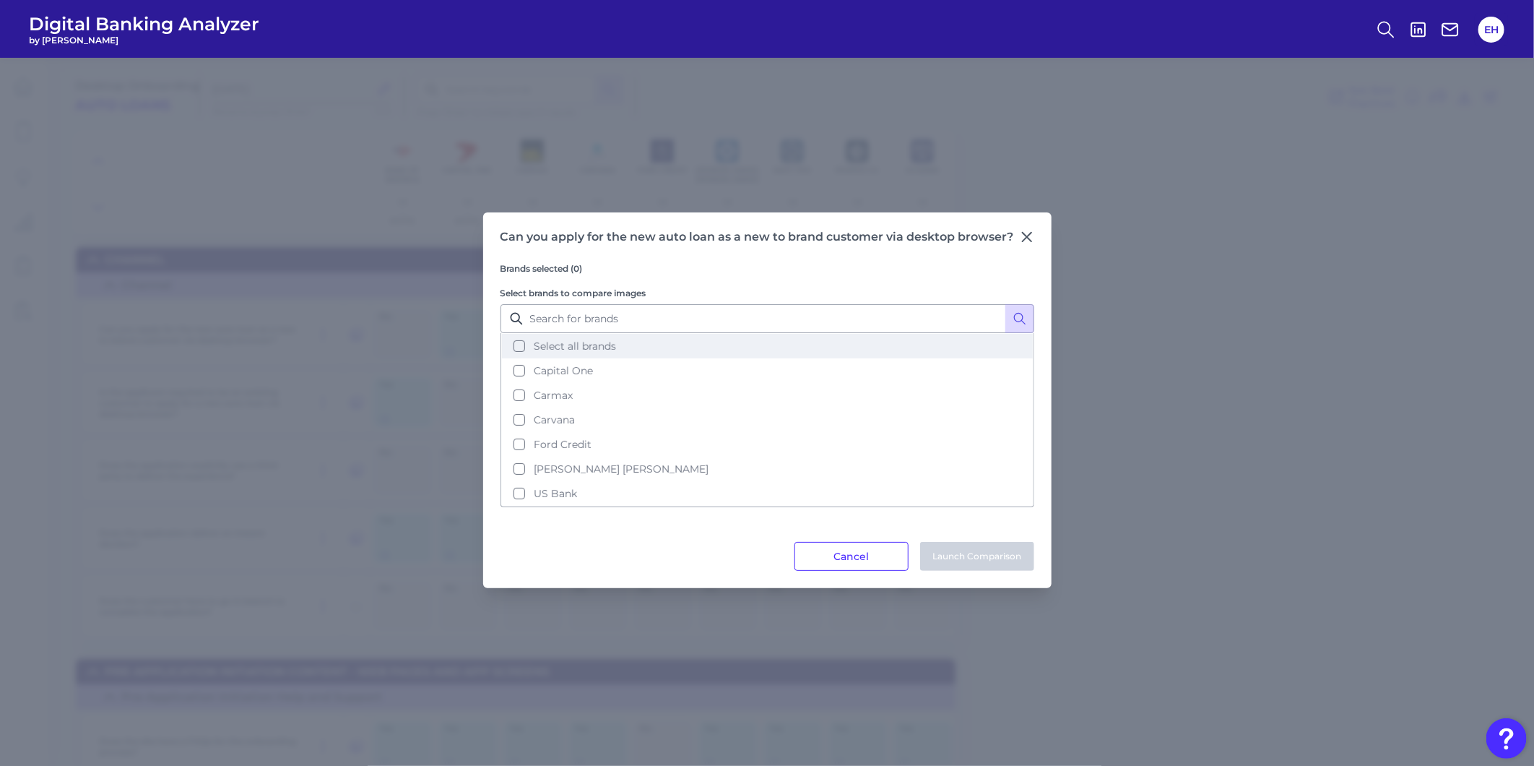
click at [605, 341] on button "Select all brands" at bounding box center [767, 346] width 531 height 25
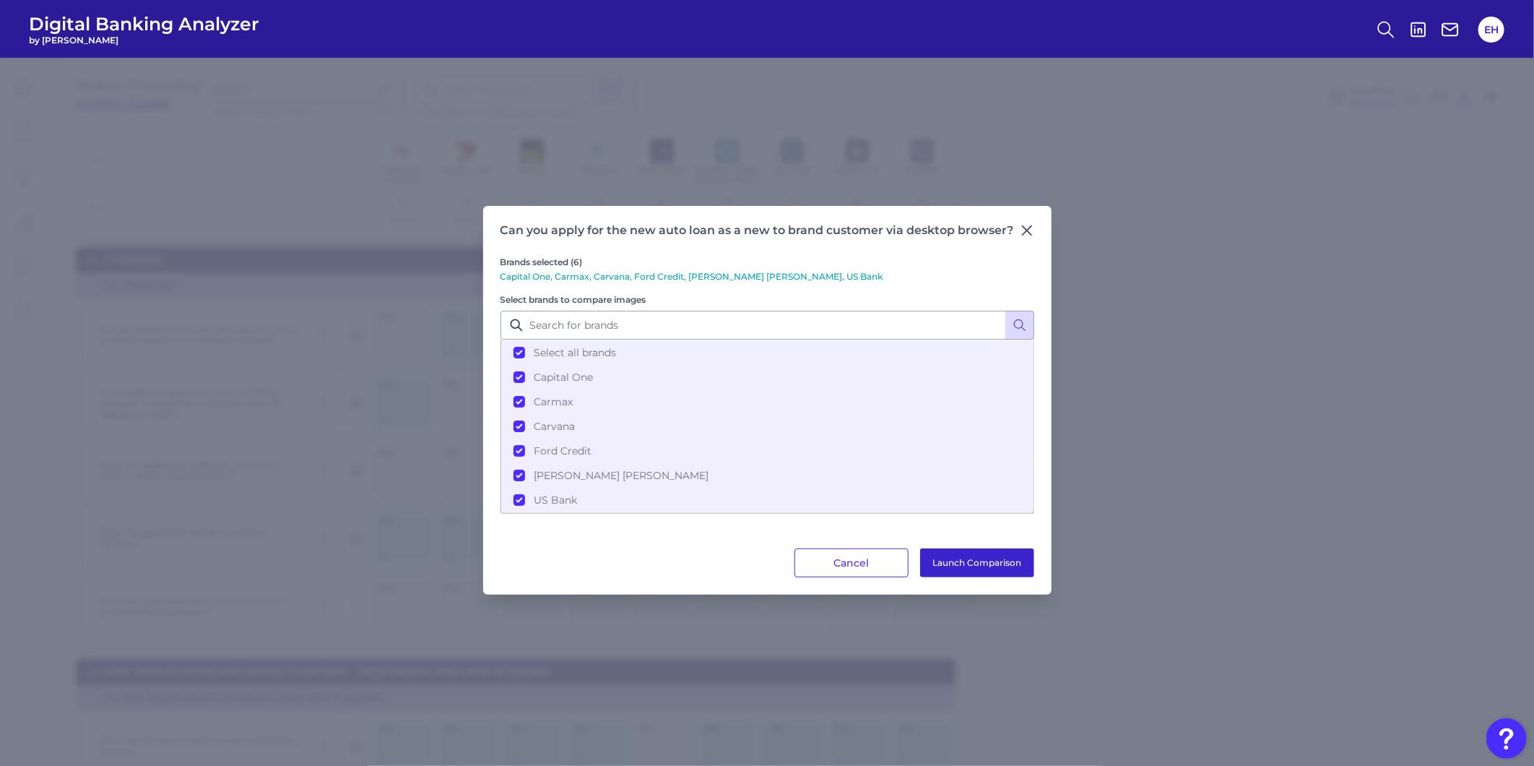
click at [1004, 562] on button "Launch Comparison" at bounding box center [977, 562] width 114 height 29
